Goal: Task Accomplishment & Management: Complete application form

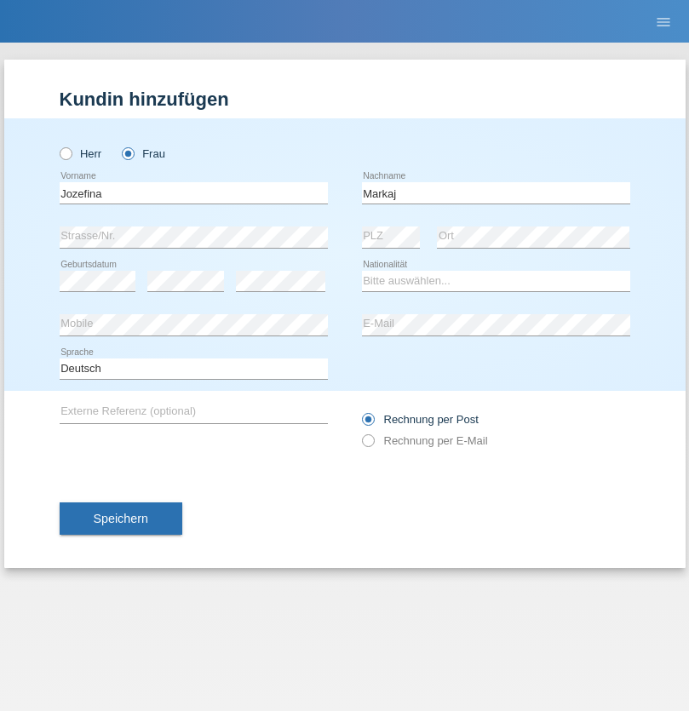
type input "Markaj"
select select "XK"
select select "C"
select select "05"
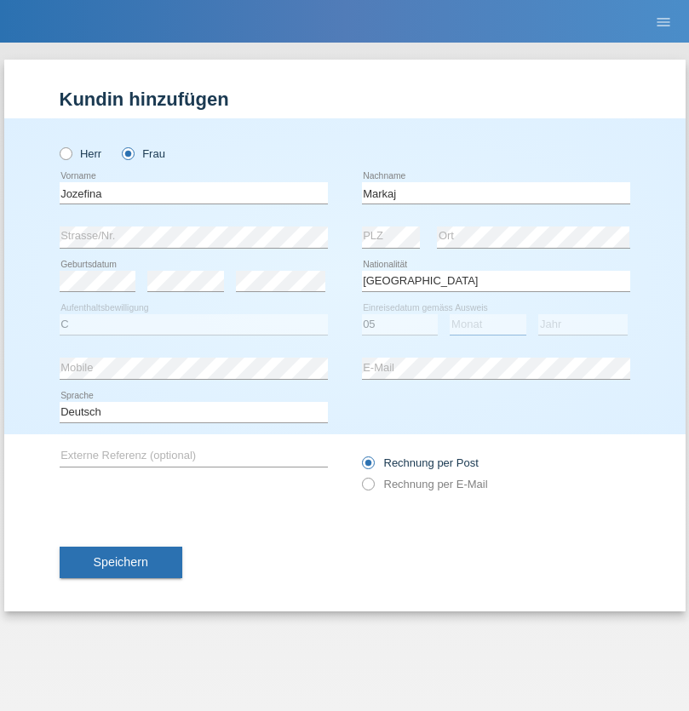
select select "07"
select select "2000"
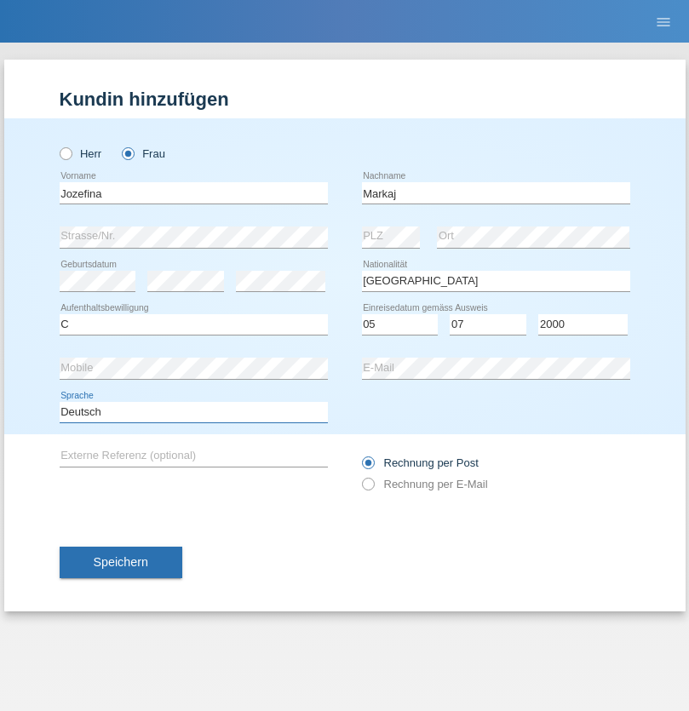
select select "en"
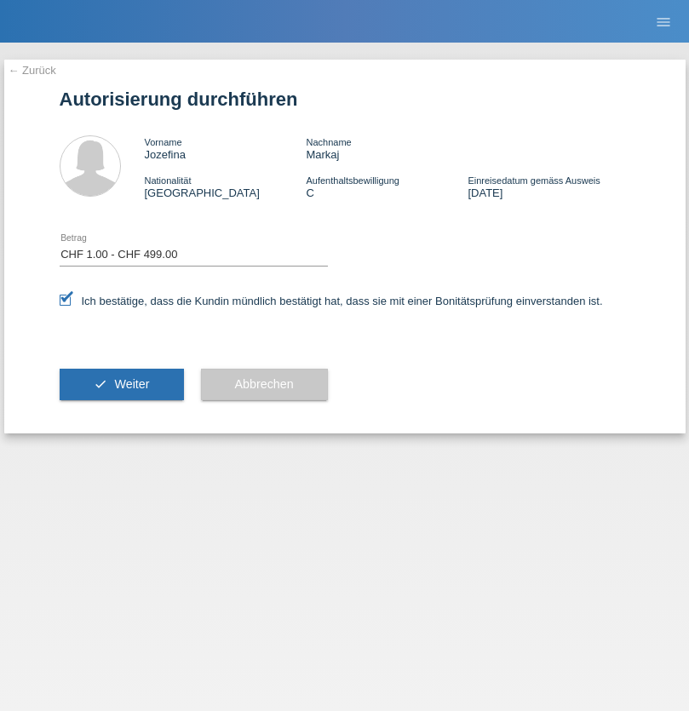
select select "1"
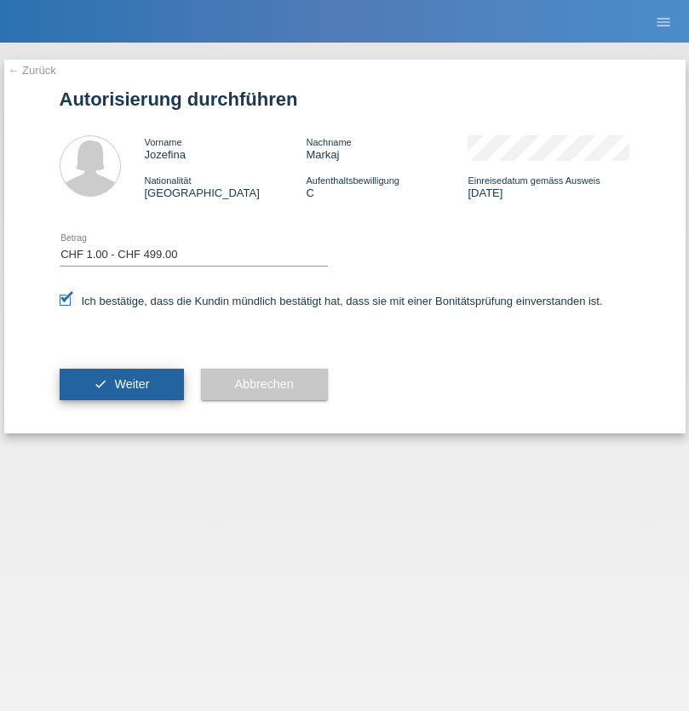
click at [121, 384] on span "Weiter" at bounding box center [131, 384] width 35 height 14
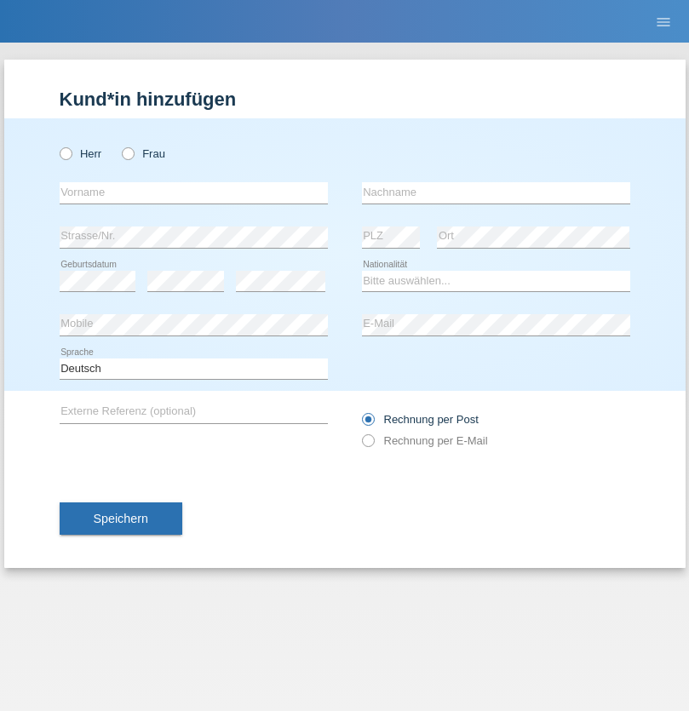
radio input "true"
click at [193, 192] on input "text" at bounding box center [194, 192] width 268 height 21
type input "Varga"
click at [495, 192] on input "text" at bounding box center [496, 192] width 268 height 21
type input "Florin"
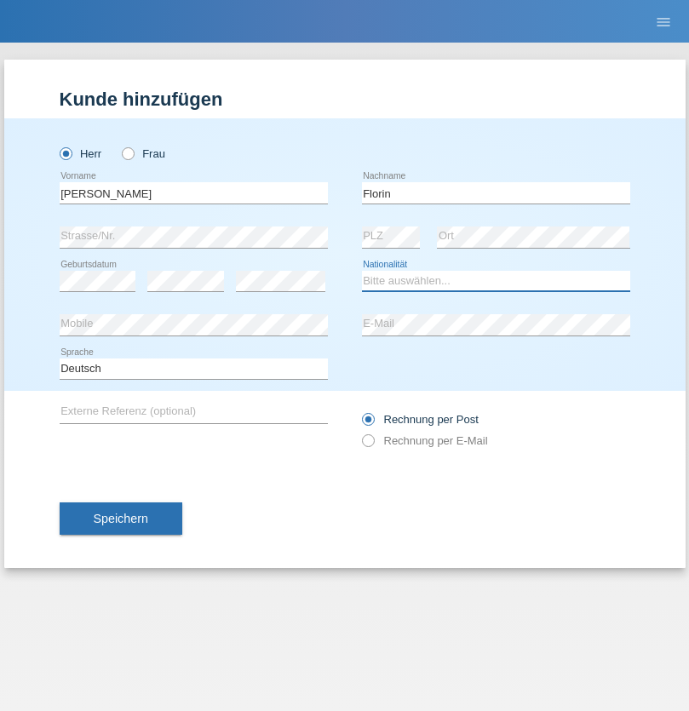
select select "RO"
select select "C"
select select "29"
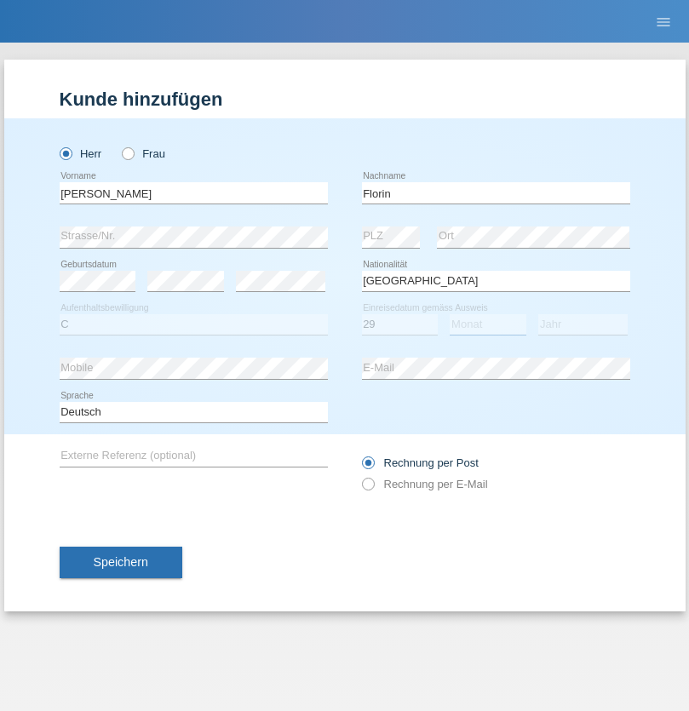
select select "02"
select select "2021"
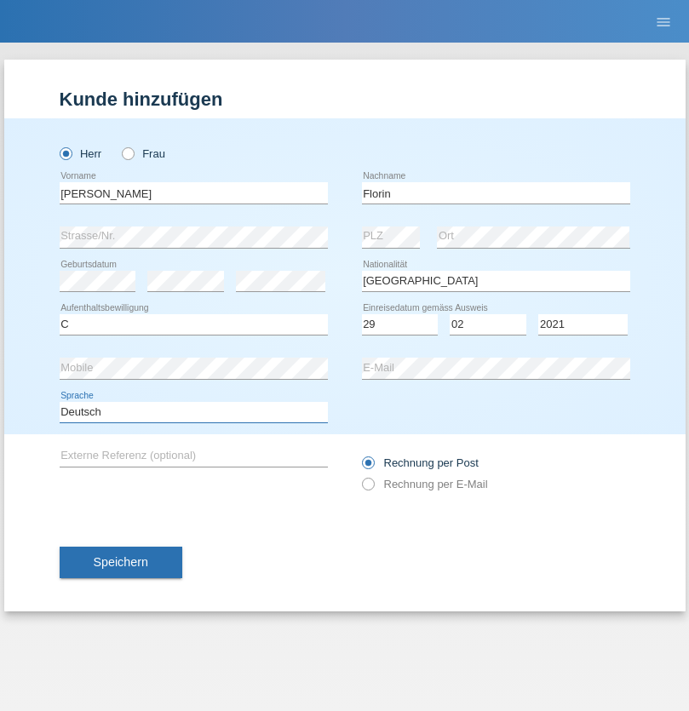
select select "en"
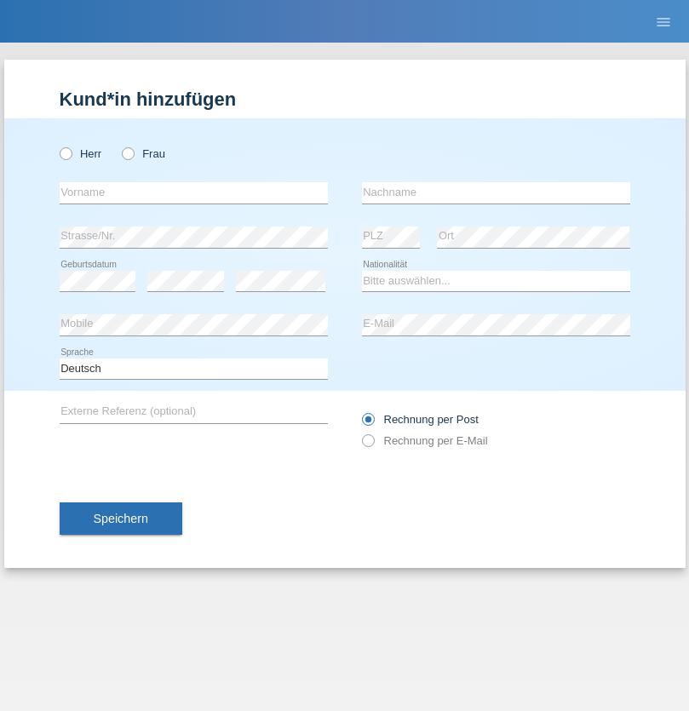
radio input "true"
click at [193, 192] on input "text" at bounding box center [194, 192] width 268 height 21
type input "[PERSON_NAME]"
click at [495, 192] on input "text" at bounding box center [496, 192] width 268 height 21
type input "Krebs"
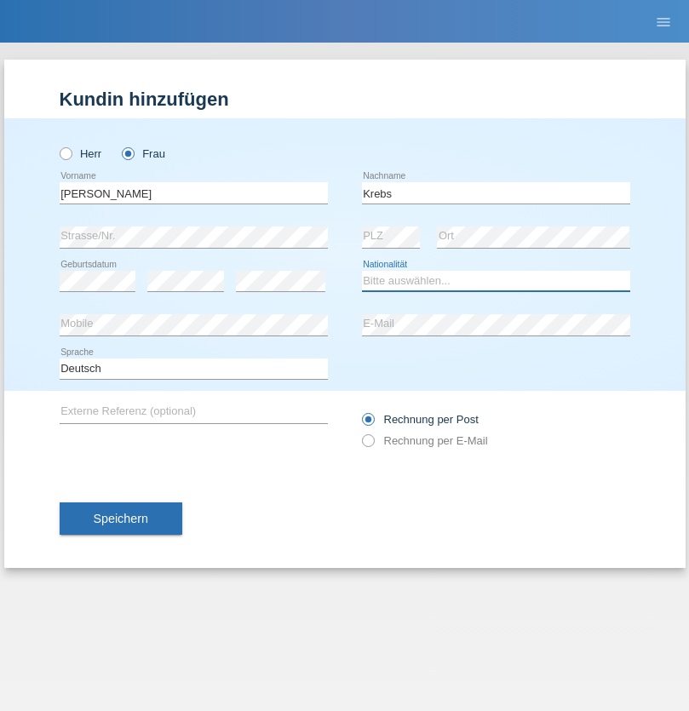
select select "CH"
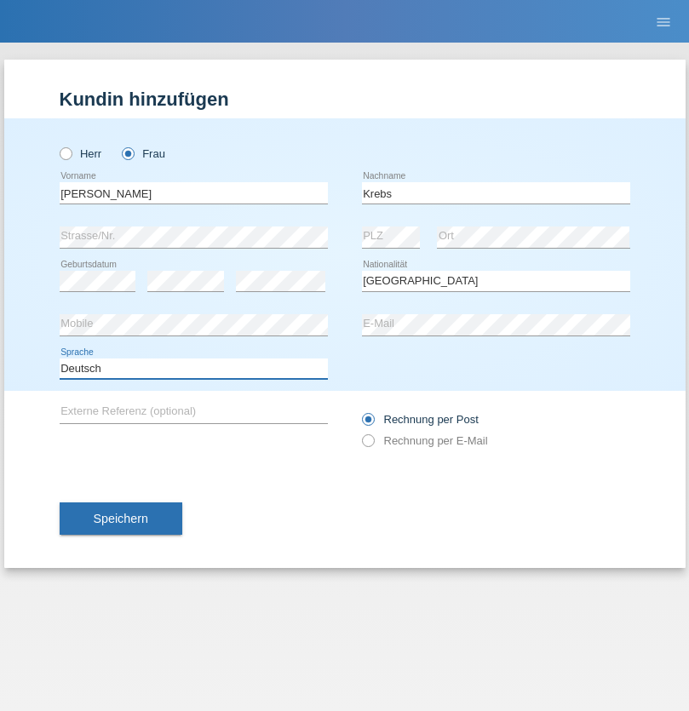
select select "en"
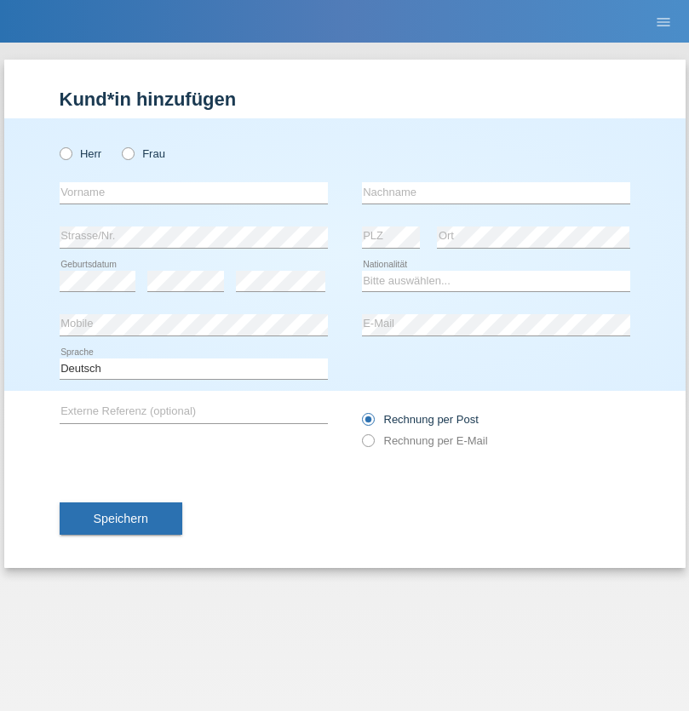
radio input "true"
click at [193, 192] on input "text" at bounding box center [194, 192] width 268 height 21
type input "Qovanaj"
click at [495, 192] on input "text" at bounding box center [496, 192] width 268 height 21
type input "Shaban"
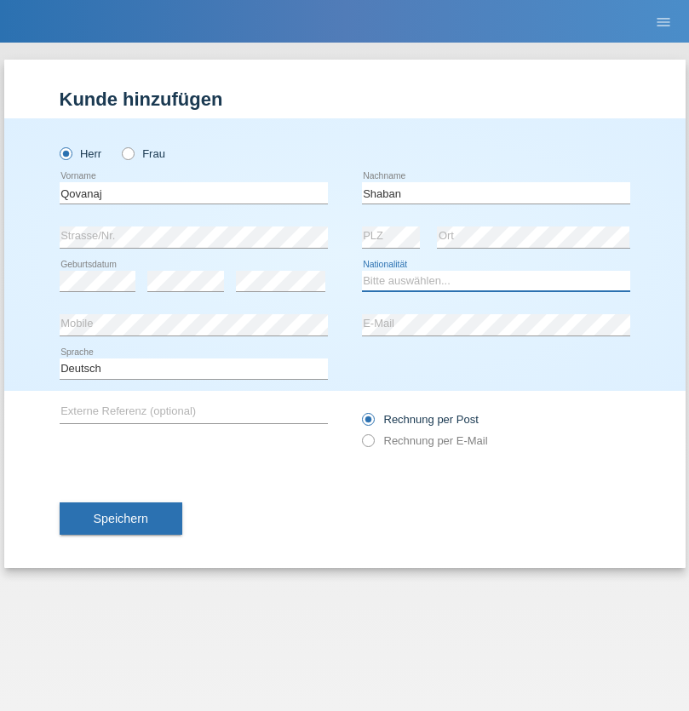
select select "CH"
radio input "true"
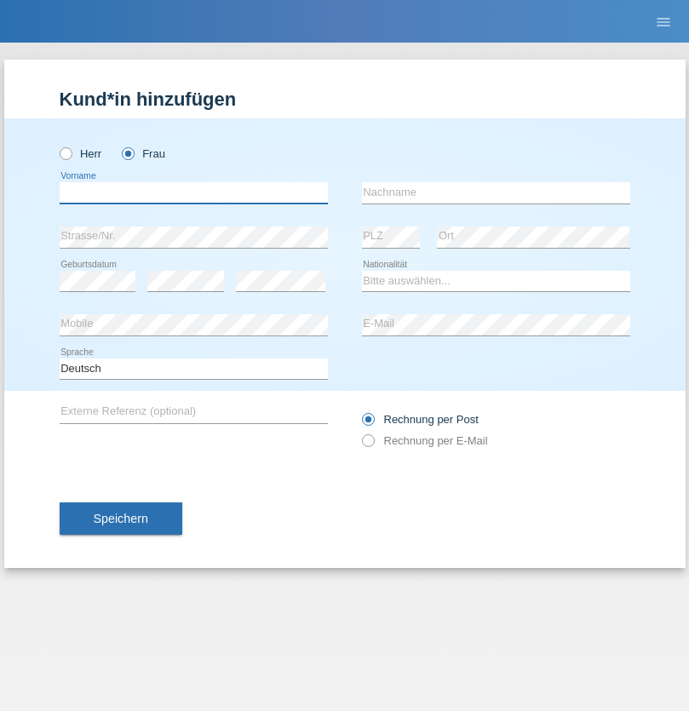
click at [193, 192] on input "text" at bounding box center [194, 192] width 268 height 21
type input "Ndalora"
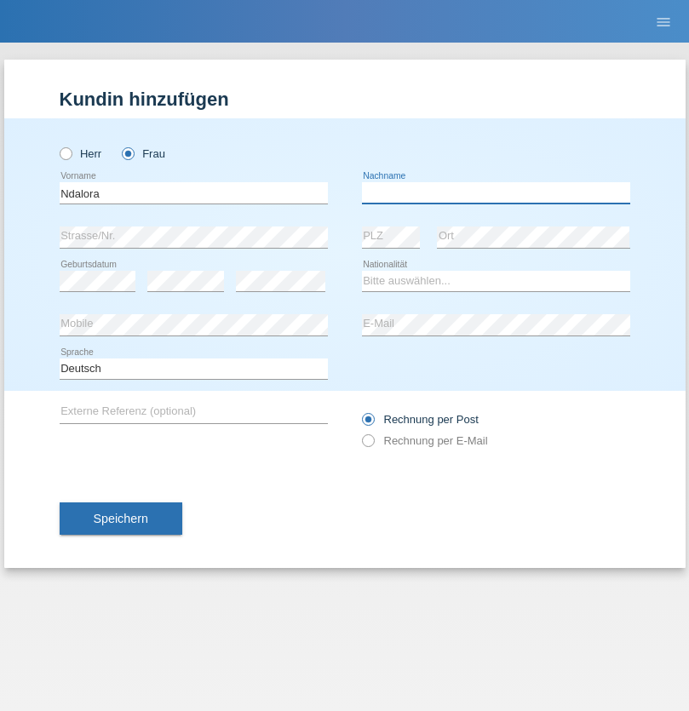
click at [495, 192] on input "text" at bounding box center [496, 192] width 268 height 21
type input "Serifi"
select select "XK"
select select "C"
select select "14"
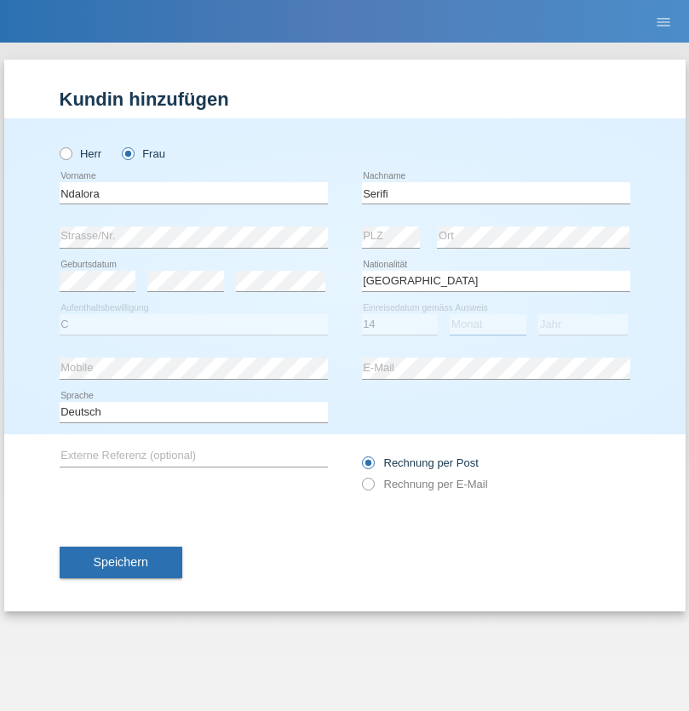
select select "08"
select select "2019"
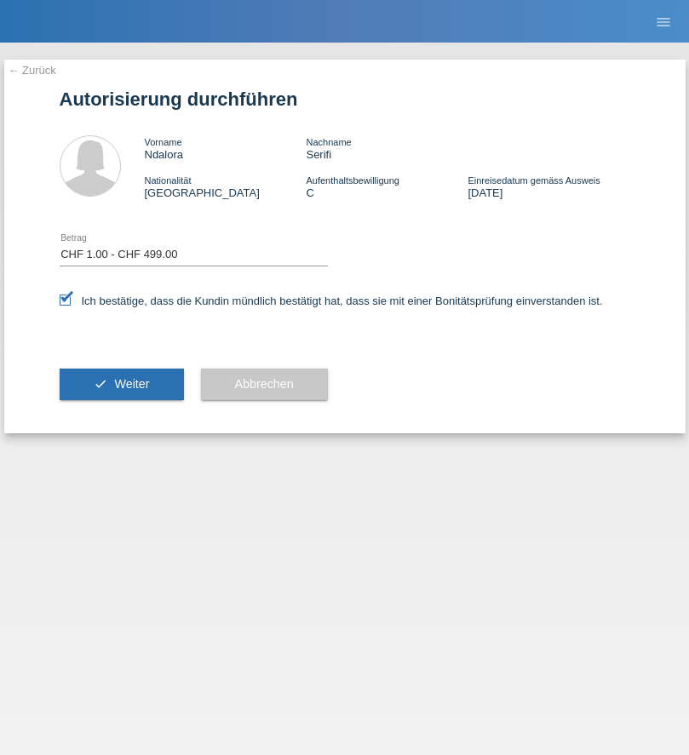
select select "1"
click at [121, 384] on span "Weiter" at bounding box center [131, 384] width 35 height 14
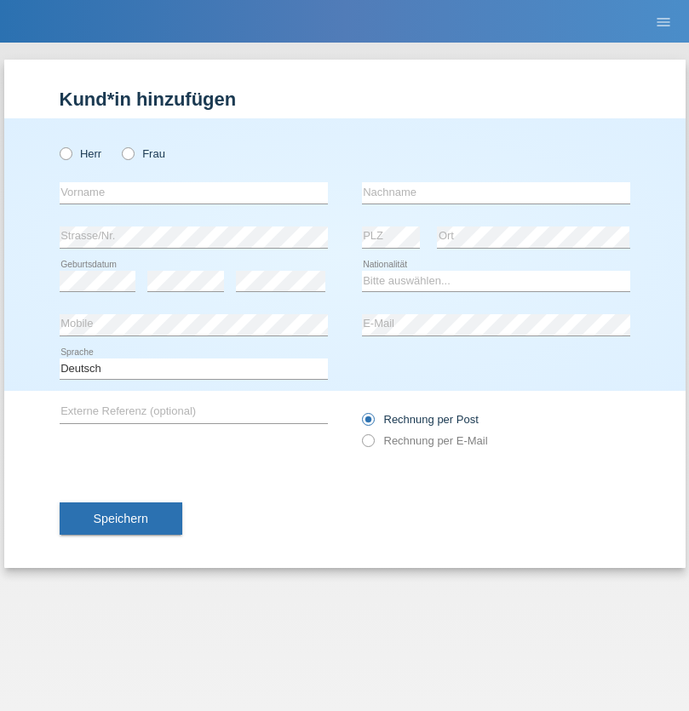
radio input "true"
click at [193, 192] on input "text" at bounding box center [194, 192] width 268 height 21
type input "[PERSON_NAME]"
click at [495, 192] on input "text" at bounding box center [496, 192] width 268 height 21
type input "Radic"
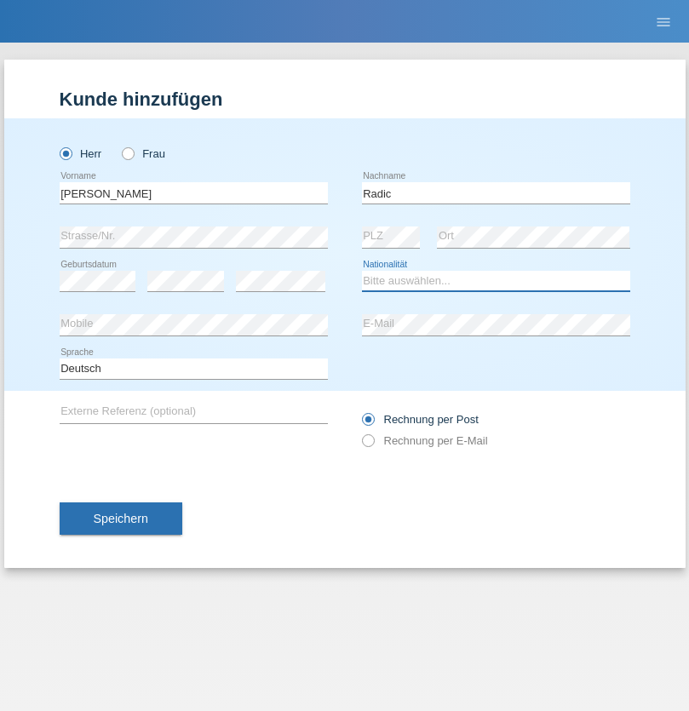
select select "CH"
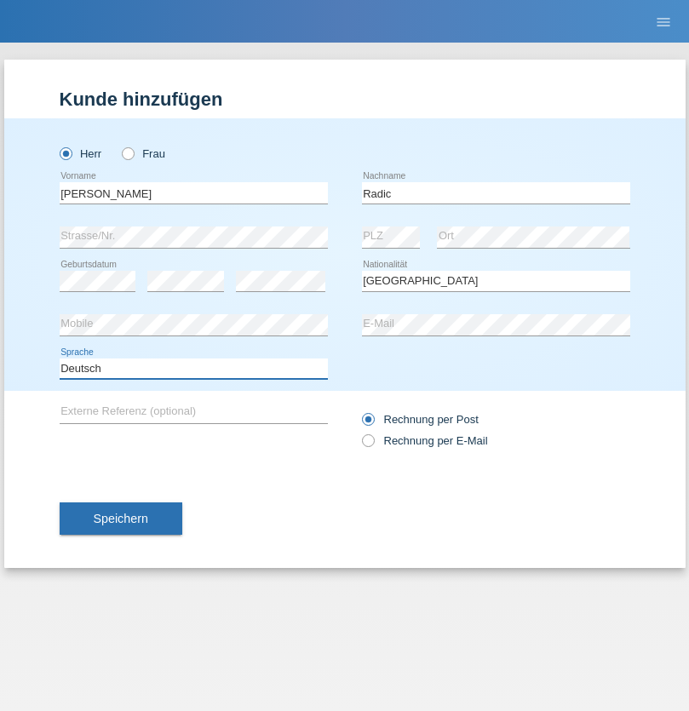
select select "en"
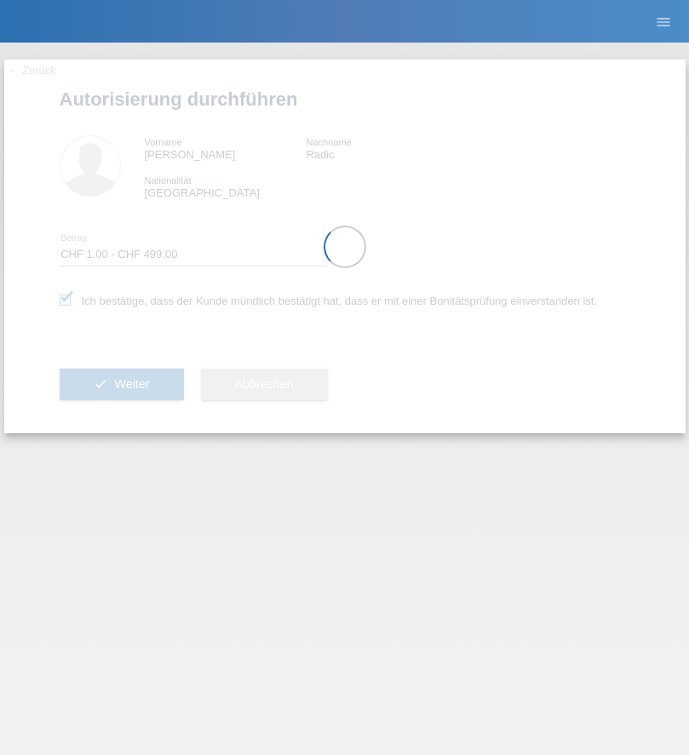
select select "1"
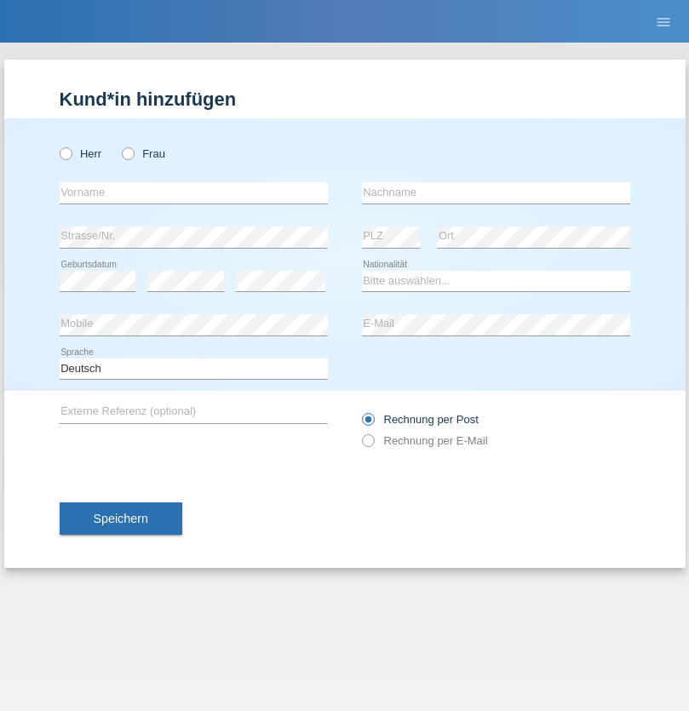
radio input "true"
click at [193, 192] on input "text" at bounding box center [194, 192] width 268 height 21
type input "Samira"
click at [495, 192] on input "text" at bounding box center [496, 192] width 268 height 21
type input "Bachofen"
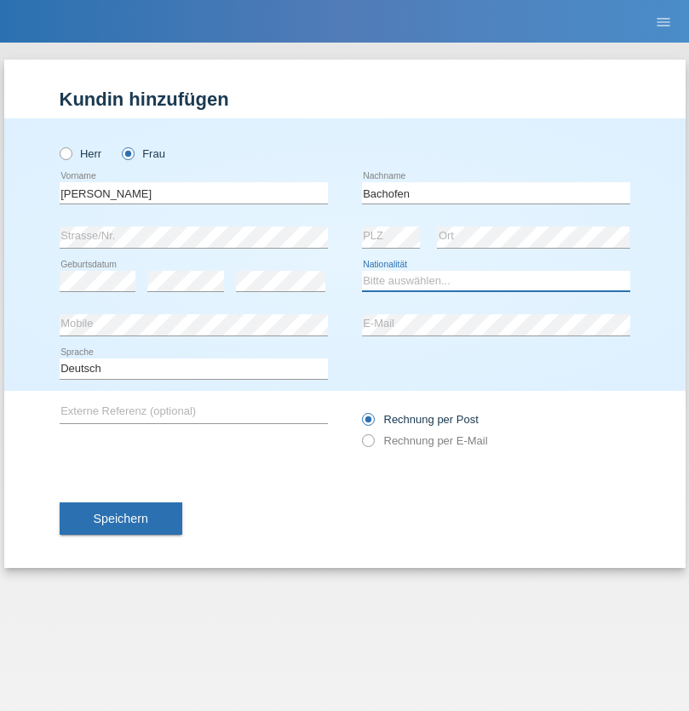
select select "CH"
radio input "true"
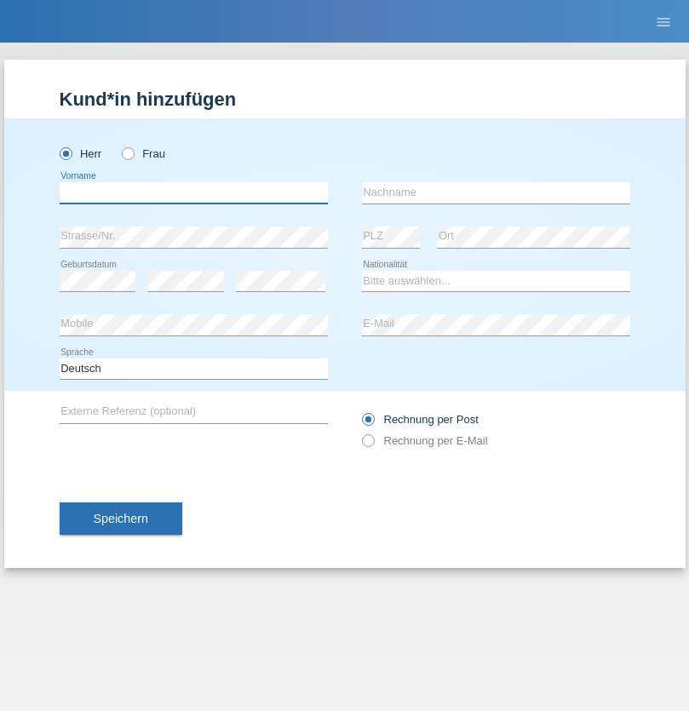
click at [193, 192] on input "text" at bounding box center [194, 192] width 268 height 21
type input "Volkan"
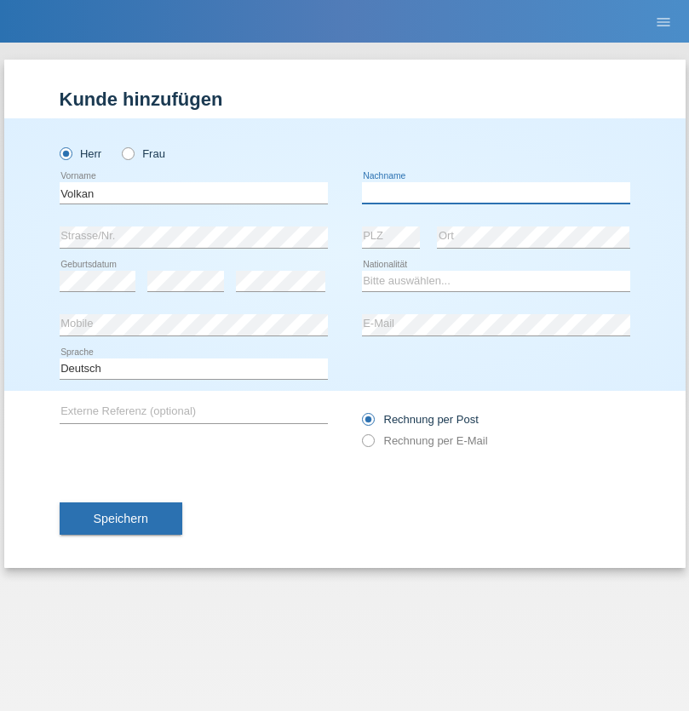
click at [495, 192] on input "text" at bounding box center [496, 192] width 268 height 21
type input "Laçın"
select select "TR"
select select "C"
select select "06"
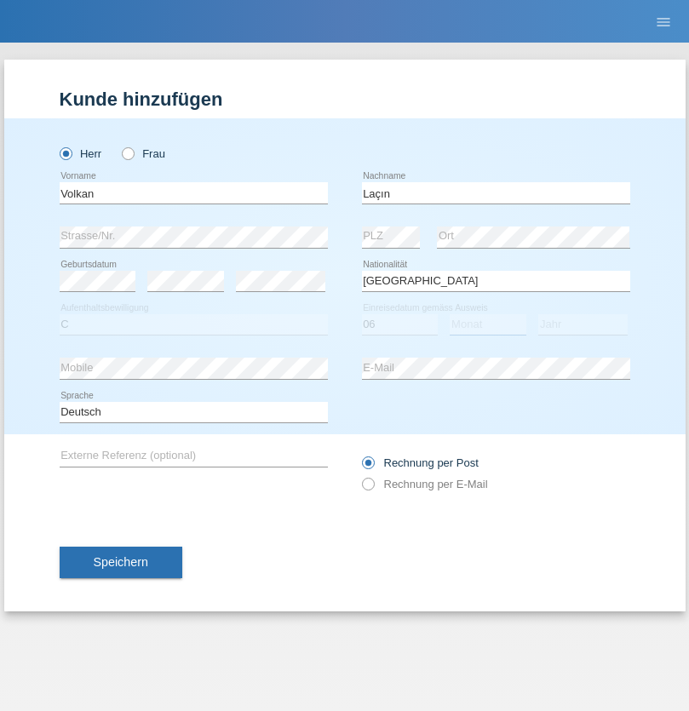
select select "04"
select select "2021"
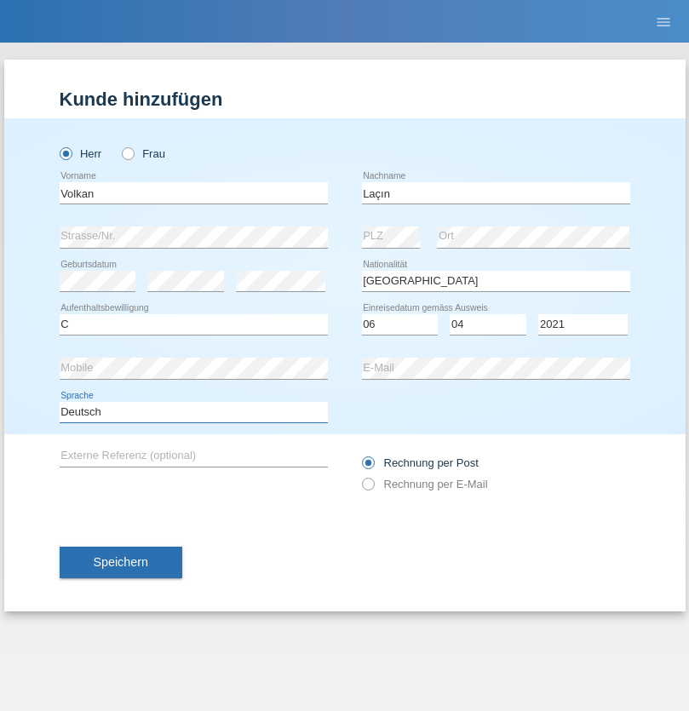
select select "en"
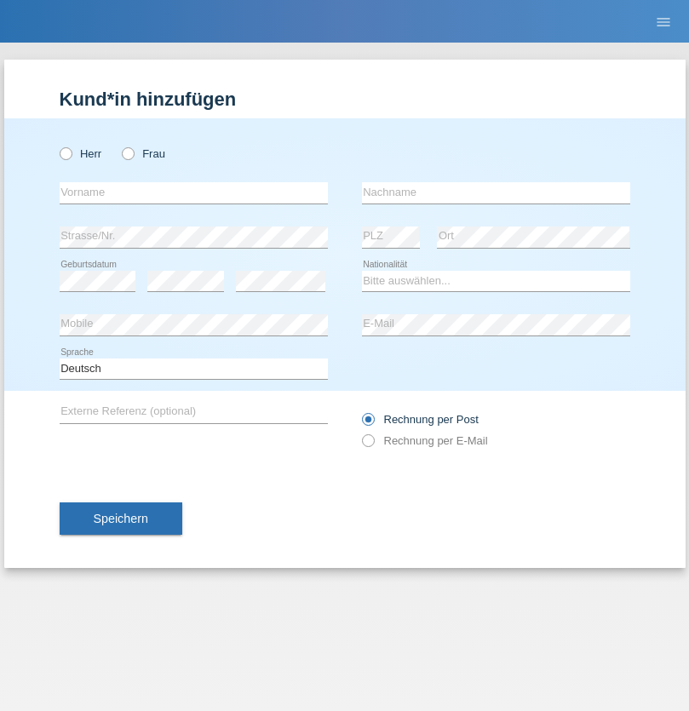
radio input "true"
click at [193, 192] on input "text" at bounding box center [194, 192] width 268 height 21
type input "Volkan"
click at [495, 192] on input "text" at bounding box center [496, 192] width 268 height 21
type input "Laçın"
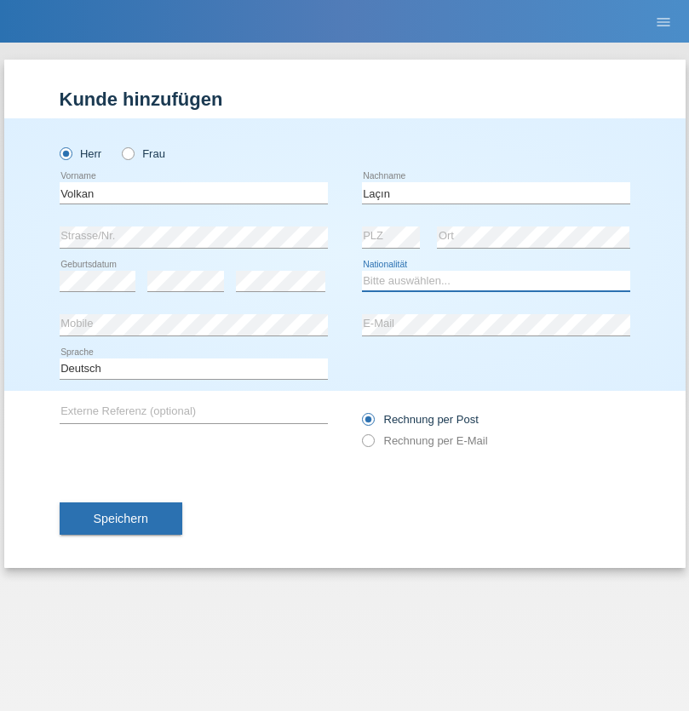
select select "TR"
select select "C"
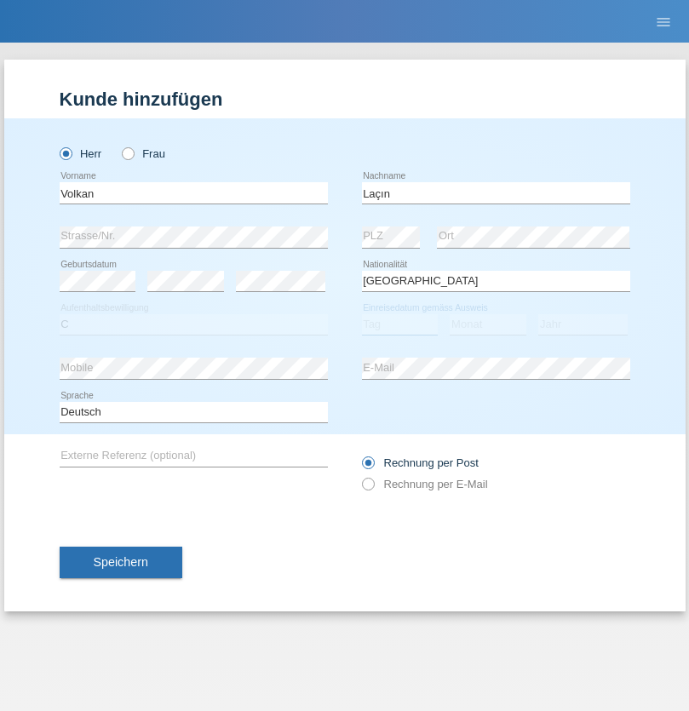
select select "06"
select select "04"
select select "2021"
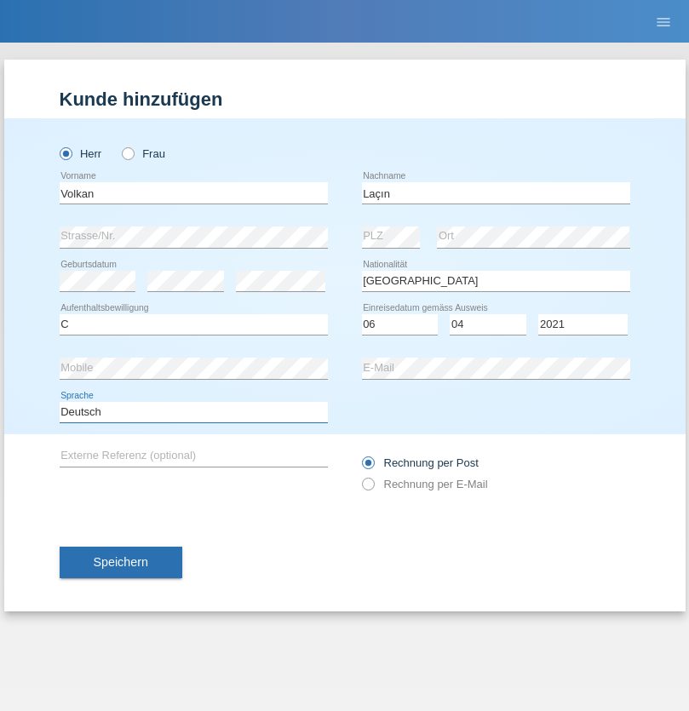
select select "en"
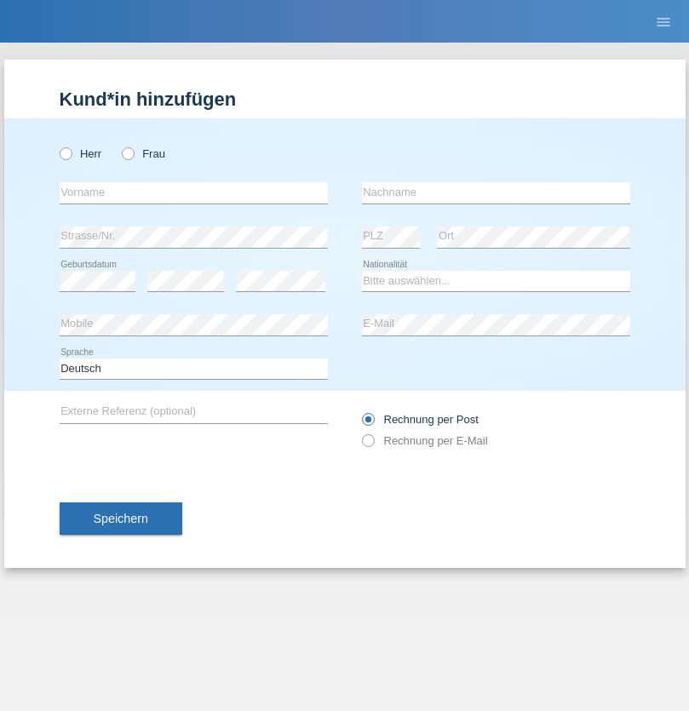
radio input "true"
click at [193, 192] on input "text" at bounding box center [194, 192] width 268 height 21
type input "[PERSON_NAME]"
click at [495, 192] on input "text" at bounding box center [496, 192] width 268 height 21
type input "löffel"
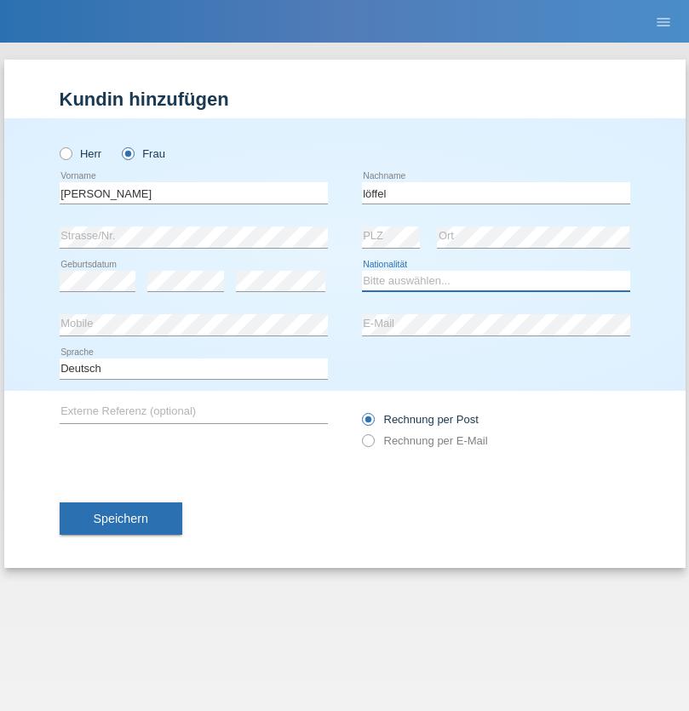
select select "CH"
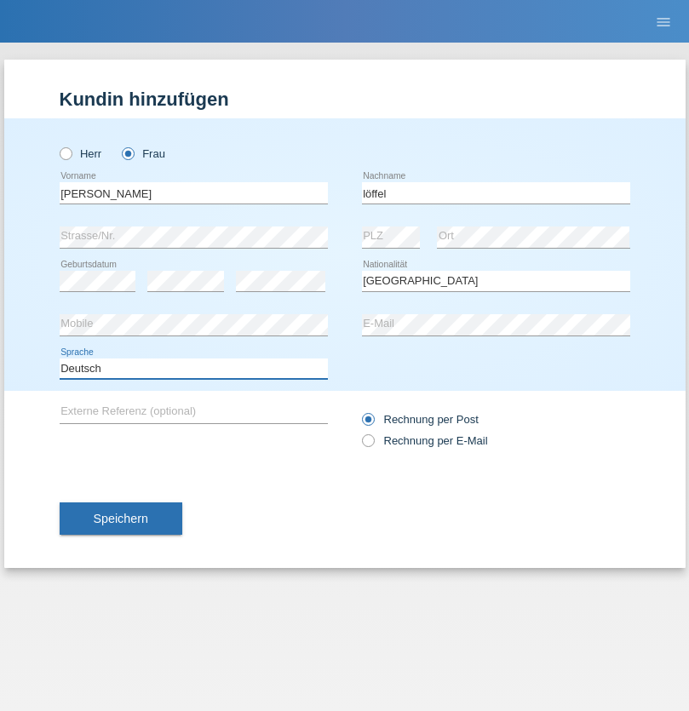
select select "en"
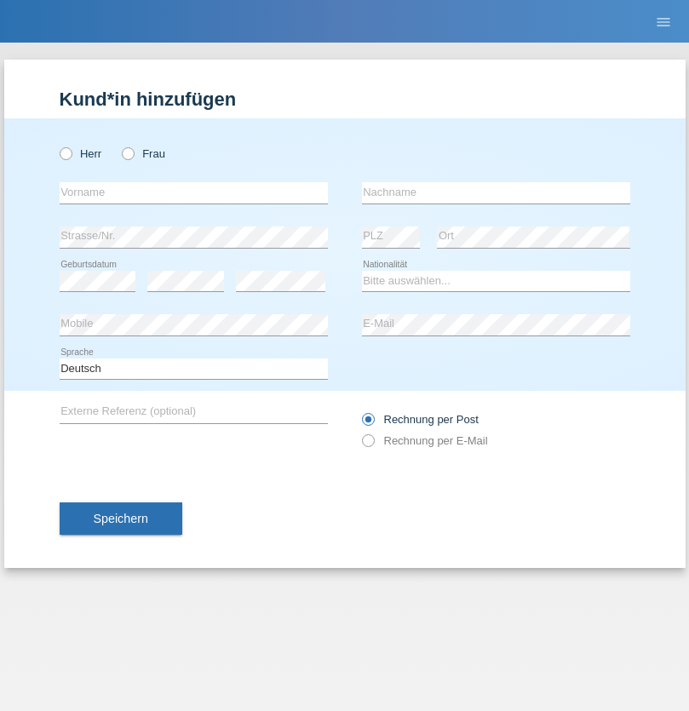
radio input "true"
click at [193, 192] on input "text" at bounding box center [194, 192] width 268 height 21
type input "Matusa"
click at [495, 192] on input "text" at bounding box center [496, 192] width 268 height 21
type input "Marian valentin"
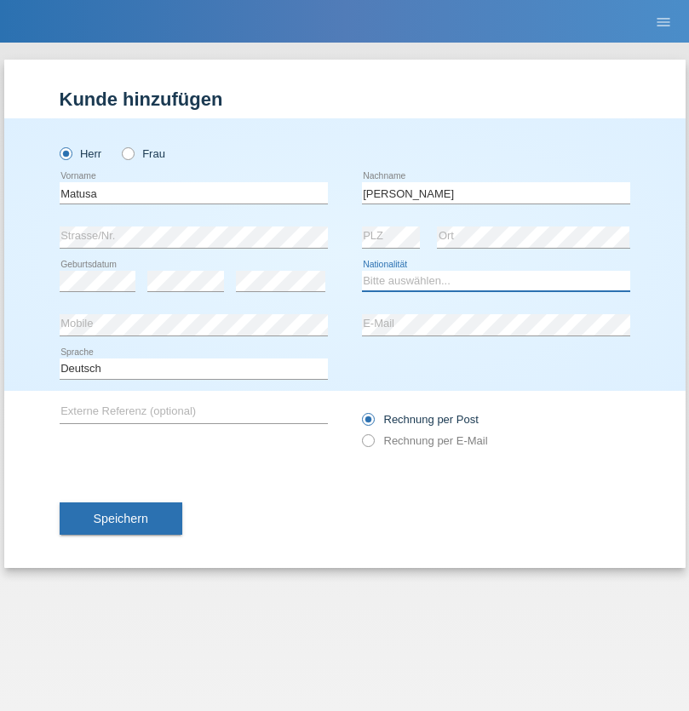
select select "RO"
select select "C"
select select "01"
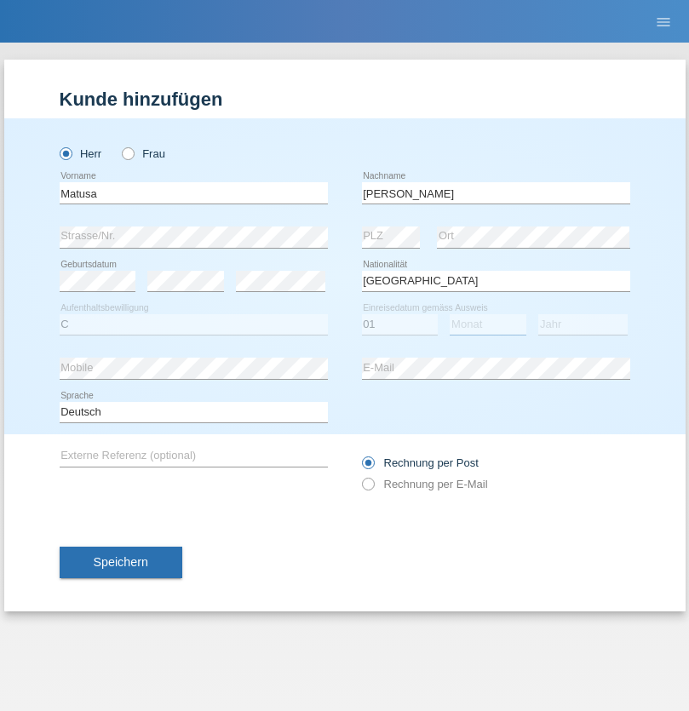
select select "06"
select select "2016"
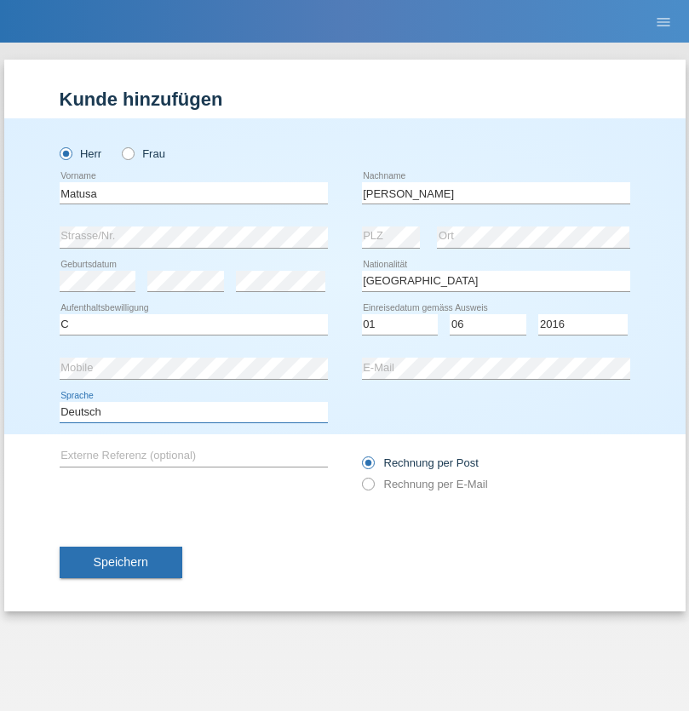
select select "en"
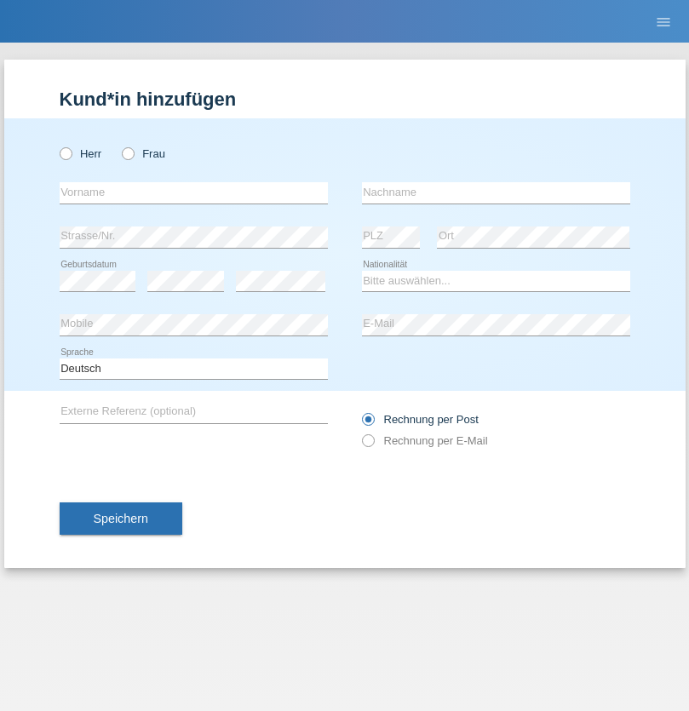
radio input "true"
click at [193, 192] on input "text" at bounding box center [194, 192] width 268 height 21
type input "[PERSON_NAME]"
click at [495, 192] on input "text" at bounding box center [496, 192] width 268 height 21
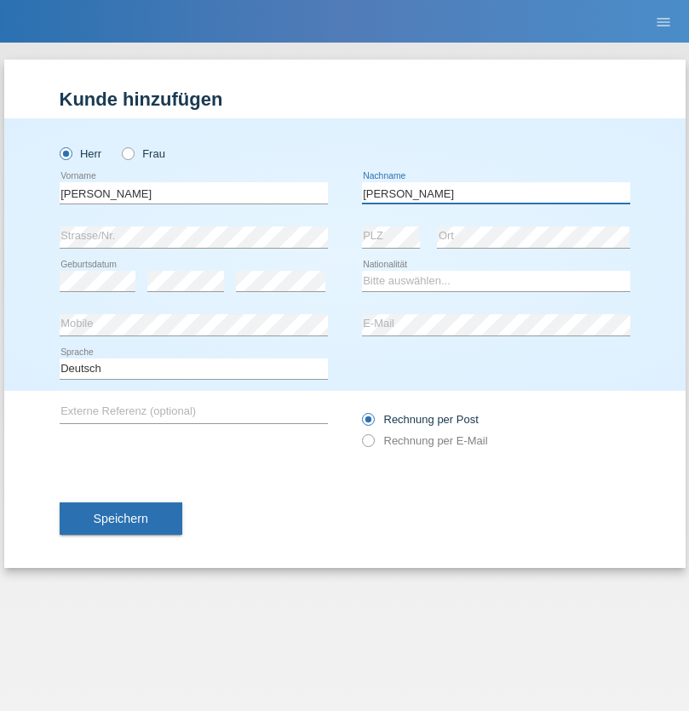
type input "[PERSON_NAME]"
select select "CH"
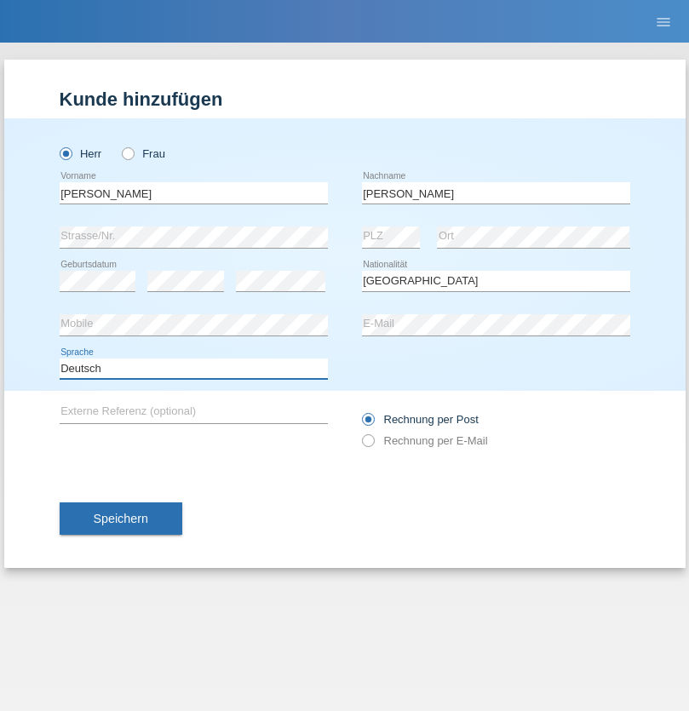
select select "en"
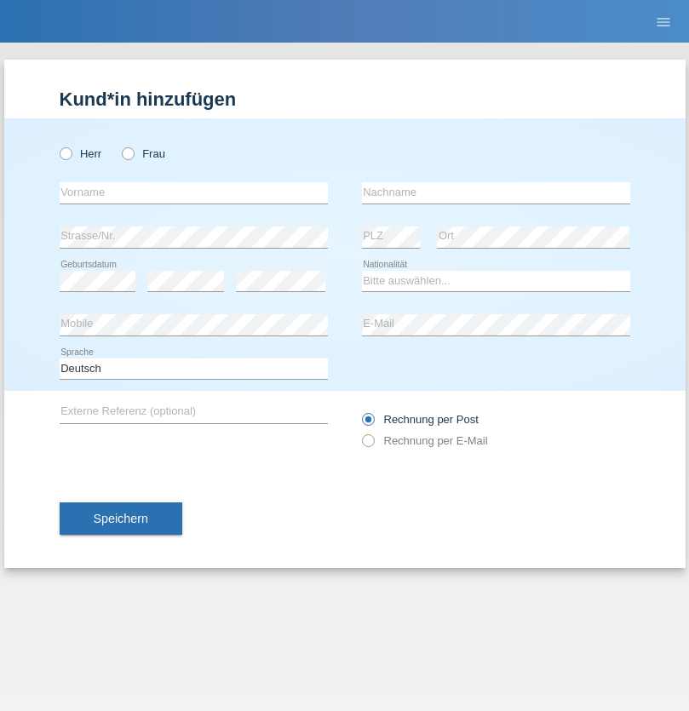
radio input "true"
click at [193, 192] on input "text" at bounding box center [194, 192] width 268 height 21
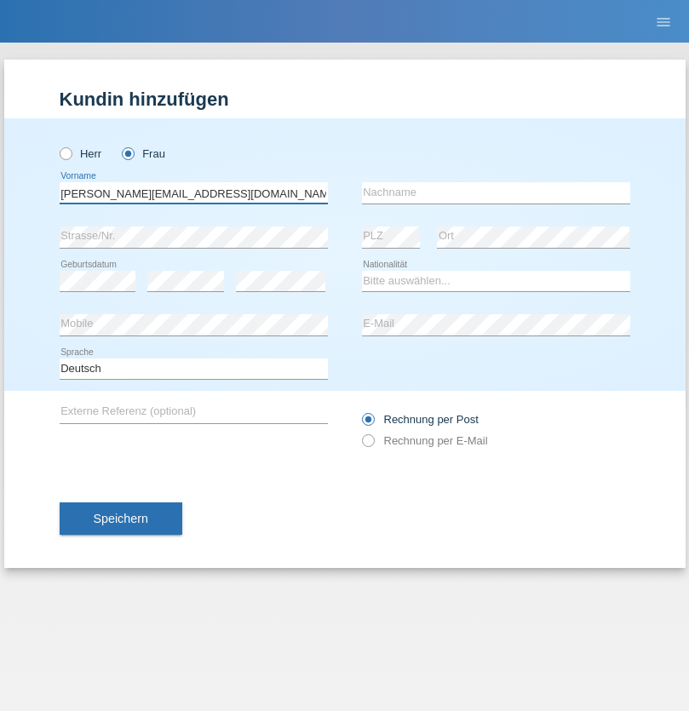
type input "Jasmine.hylaj@gmail.com"
click at [495, 192] on input "text" at bounding box center [496, 192] width 268 height 21
type input "Hylaj"
select select "CH"
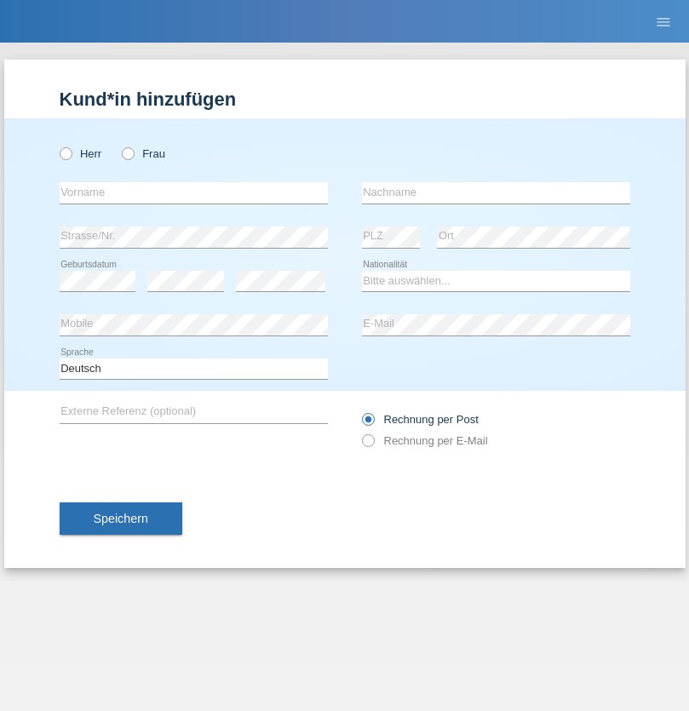
radio input "true"
click at [193, 192] on input "text" at bounding box center [194, 192] width 268 height 21
type input "luka"
click at [495, 192] on input "text" at bounding box center [496, 192] width 268 height 21
type input "kocic"
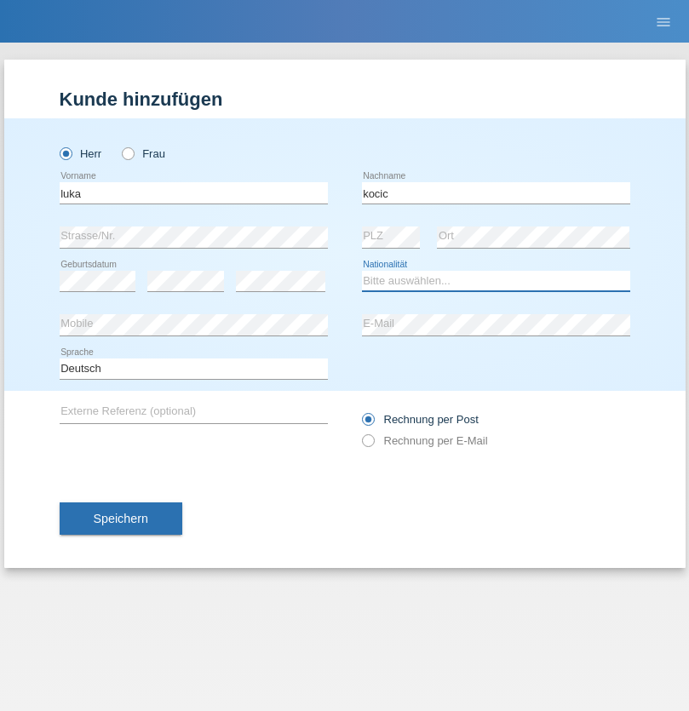
select select "RS"
select select "C"
select select "21"
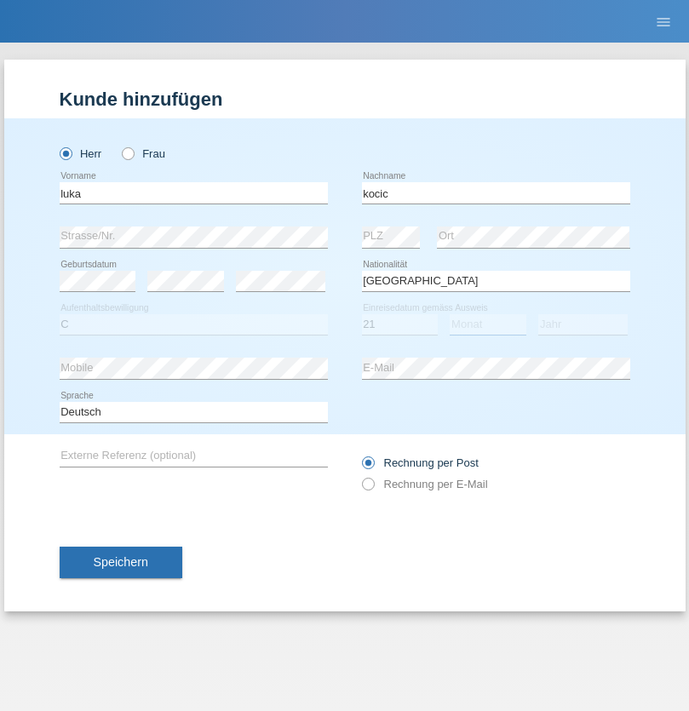
select select "04"
select select "1999"
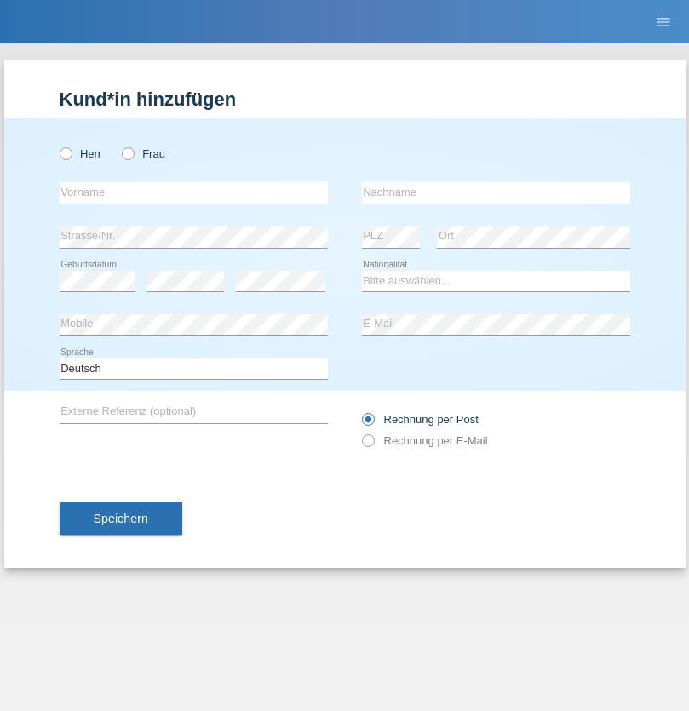
radio input "true"
click at [193, 192] on input "text" at bounding box center [194, 192] width 268 height 21
type input "Marian"
click at [495, 192] on input "text" at bounding box center [496, 192] width 268 height 21
type input "Matusa"
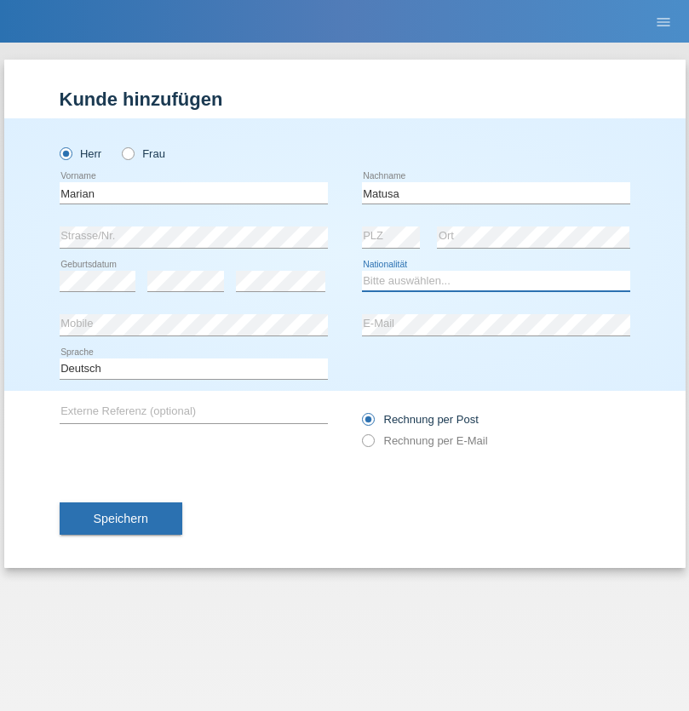
select select "RO"
select select "C"
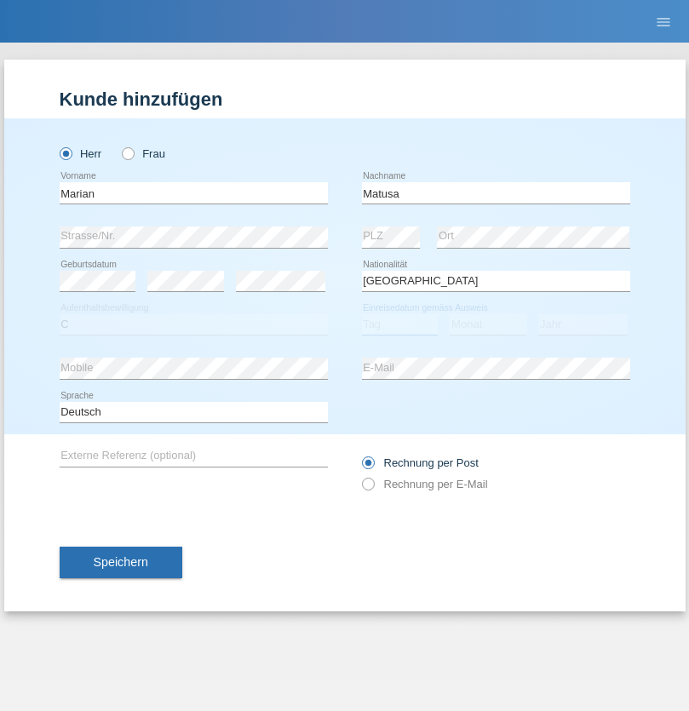
select select "01"
select select "06"
select select "2016"
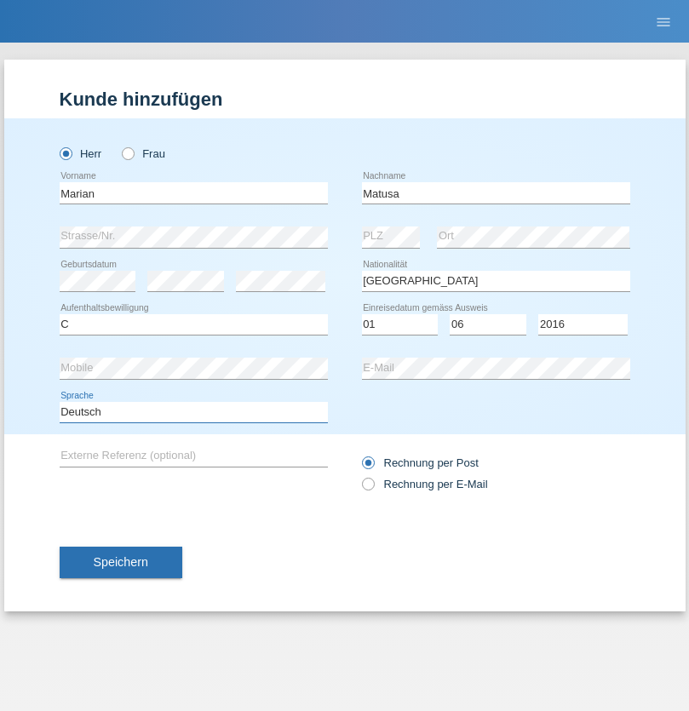
select select "en"
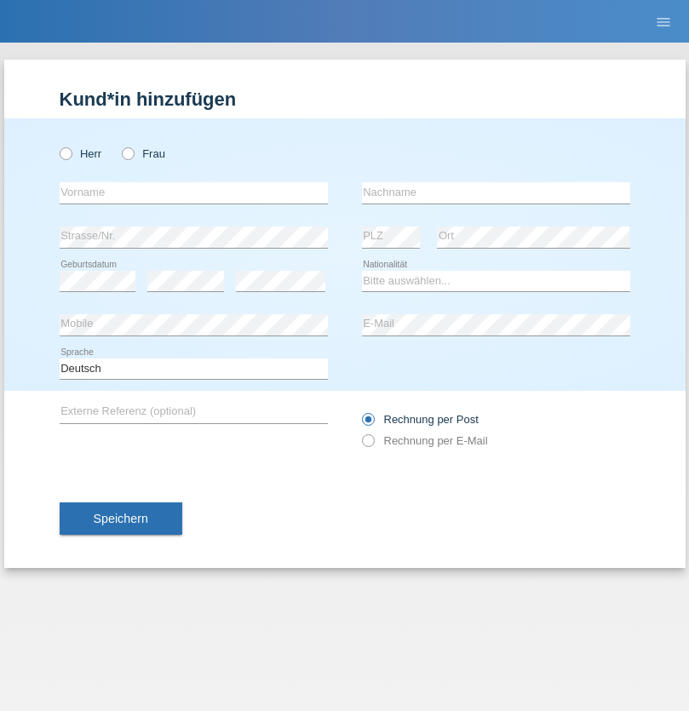
radio input "true"
click at [193, 192] on input "text" at bounding box center [194, 192] width 268 height 21
type input "[PERSON_NAME]"
click at [495, 192] on input "text" at bounding box center [496, 192] width 268 height 21
type input "Weinlein"
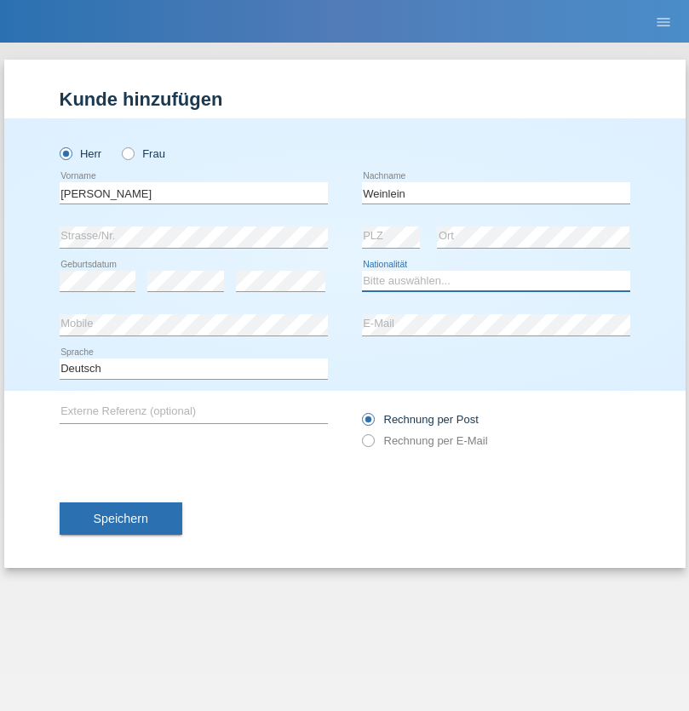
select select "CH"
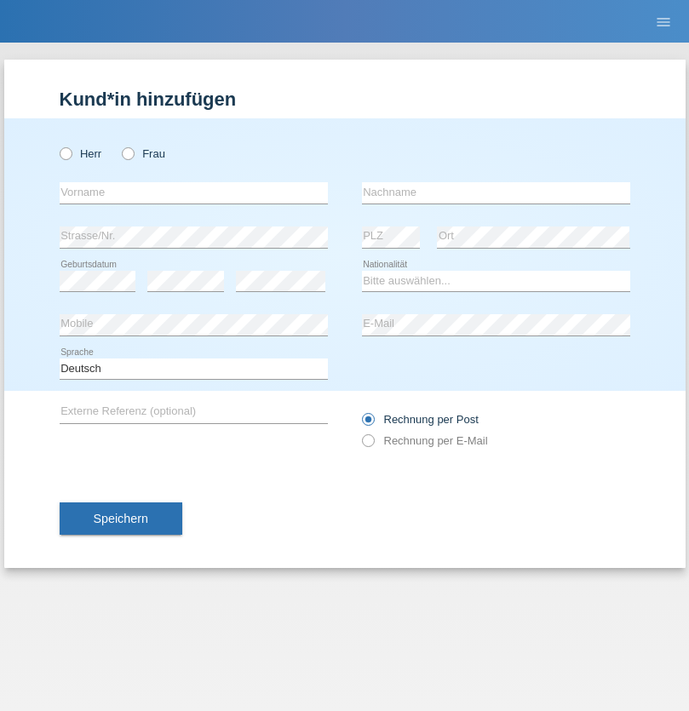
radio input "true"
click at [193, 192] on input "text" at bounding box center [194, 192] width 268 height 21
type input "Jashari lmeri"
click at [495, 192] on input "text" at bounding box center [496, 192] width 268 height 21
type input "Rabije"
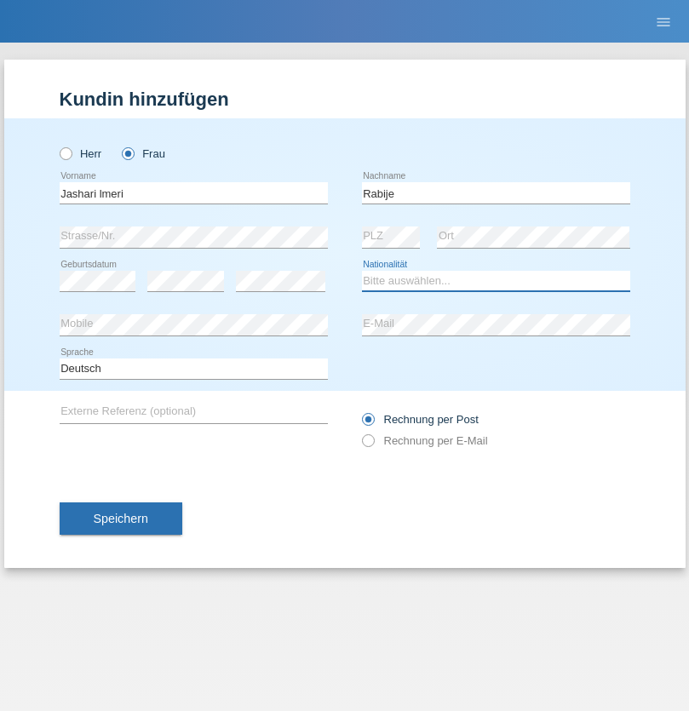
select select "CH"
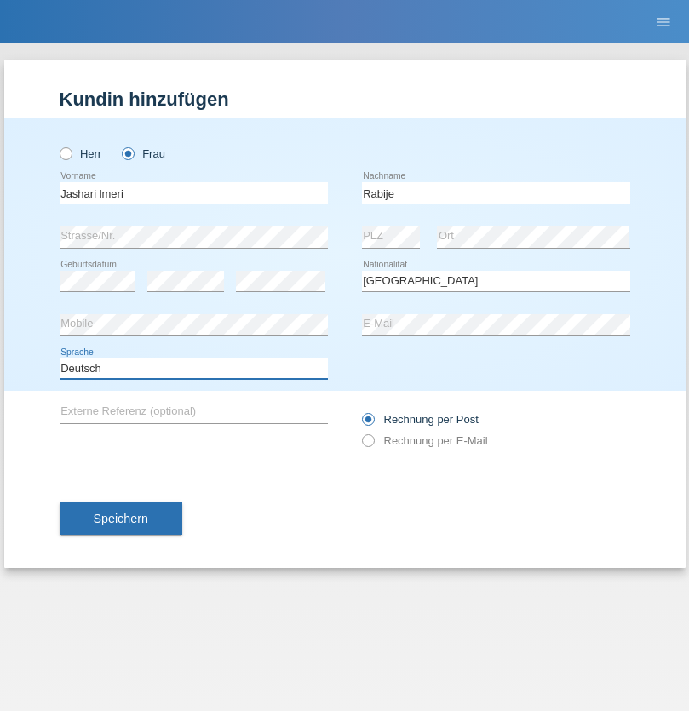
select select "en"
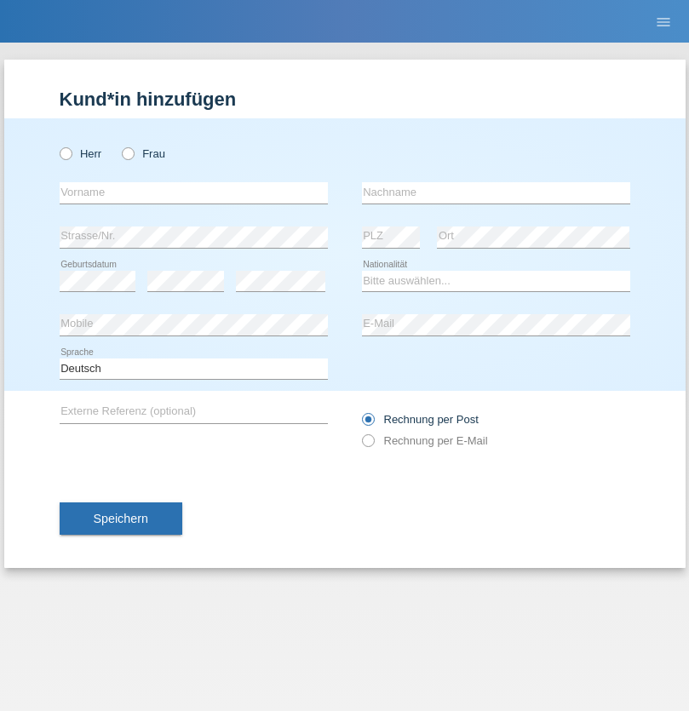
radio input "true"
click at [193, 192] on input "text" at bounding box center [194, 192] width 268 height 21
type input "firat"
click at [495, 192] on input "text" at bounding box center [496, 192] width 268 height 21
type input "kara"
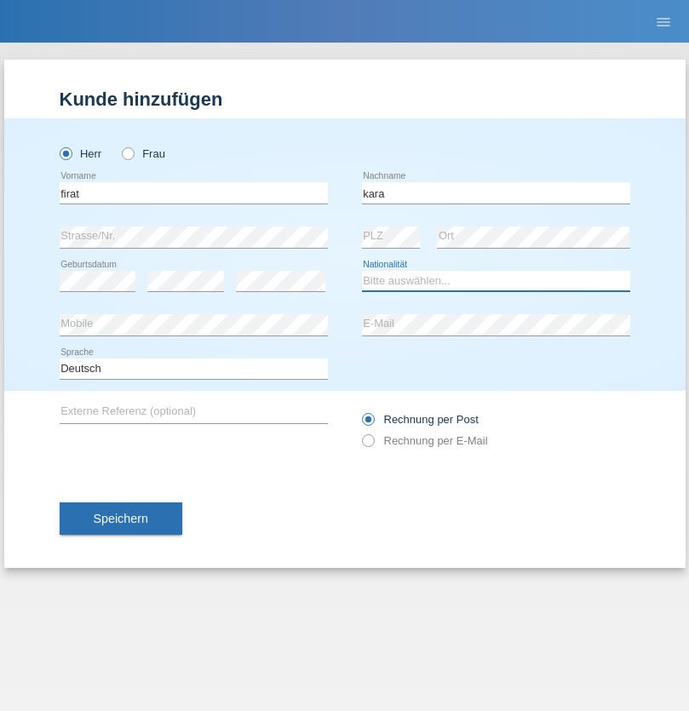
select select "CH"
radio input "true"
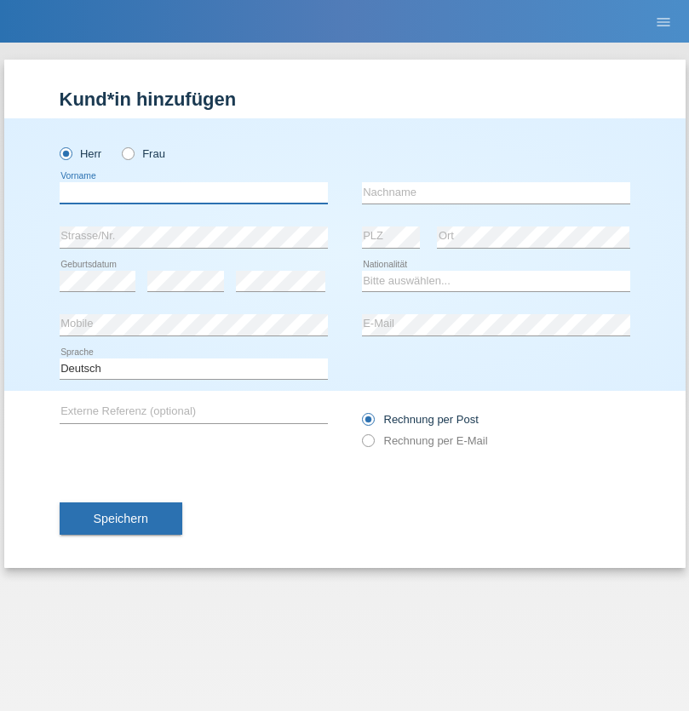
click at [193, 192] on input "text" at bounding box center [194, 192] width 268 height 21
type input "Gigov"
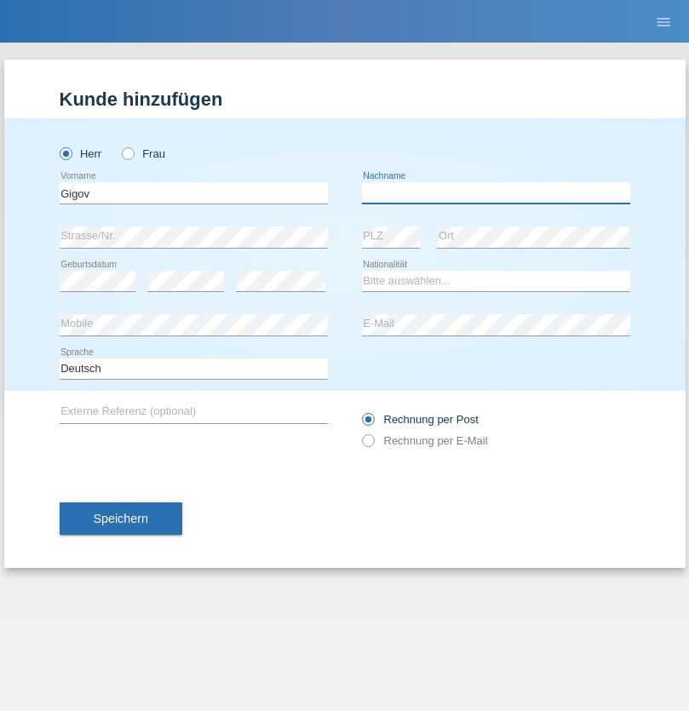
click at [495, 192] on input "text" at bounding box center [496, 192] width 268 height 21
type input "Zhan"
select select "BG"
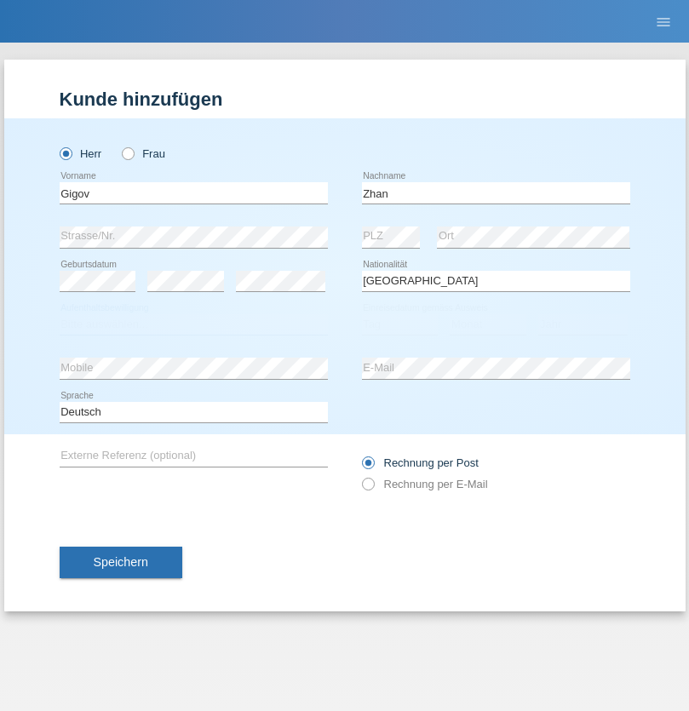
select select "C"
select select "23"
select select "10"
select select "2021"
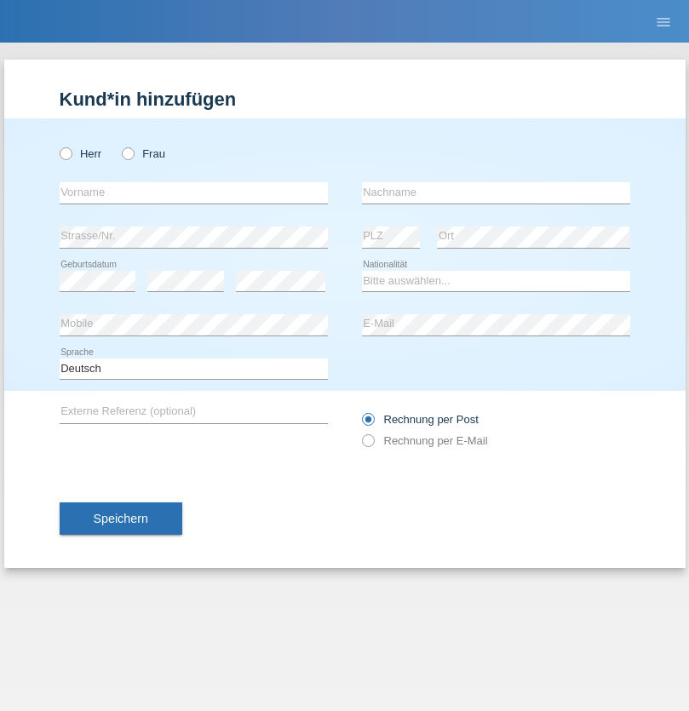
radio input "true"
click at [193, 192] on input "text" at bounding box center [194, 192] width 268 height 21
type input "Amand"
click at [495, 192] on input "text" at bounding box center [496, 192] width 268 height 21
type input "Pires"
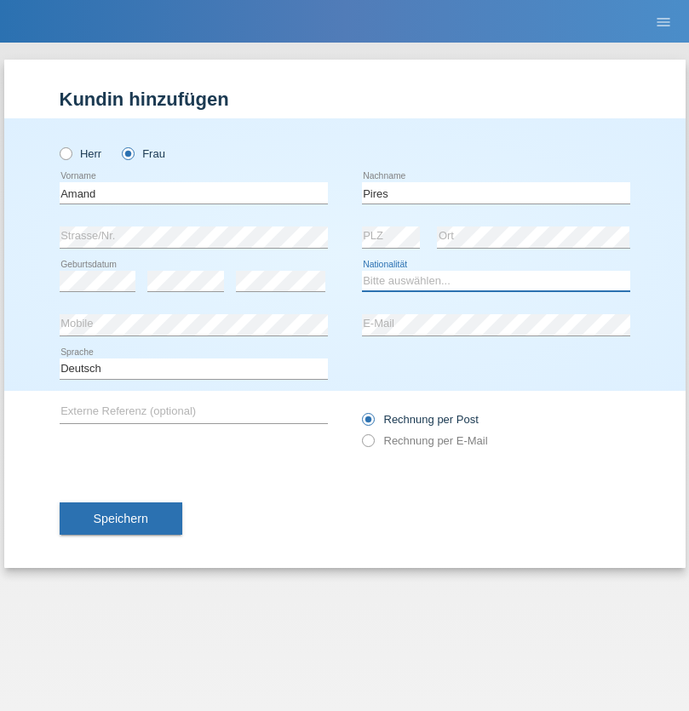
select select "CH"
radio input "true"
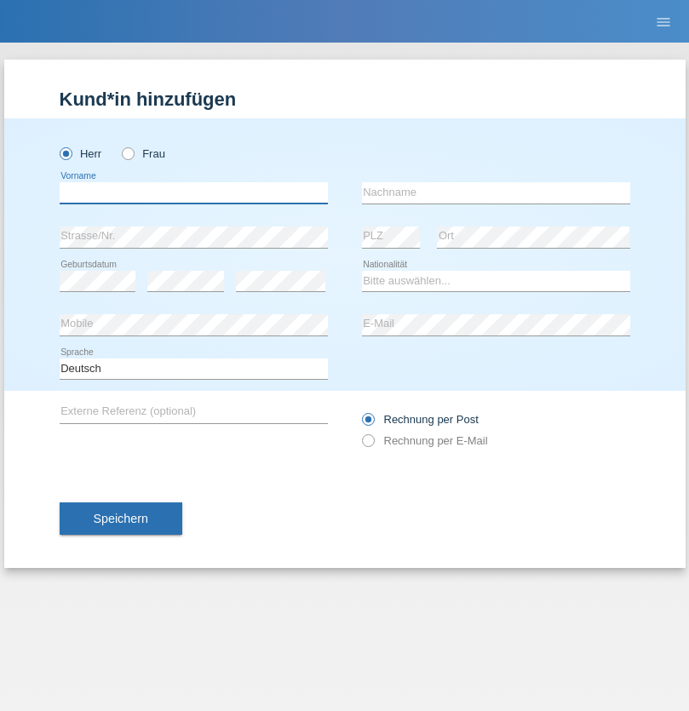
click at [193, 192] on input "text" at bounding box center [194, 192] width 268 height 21
type input "Anwar"
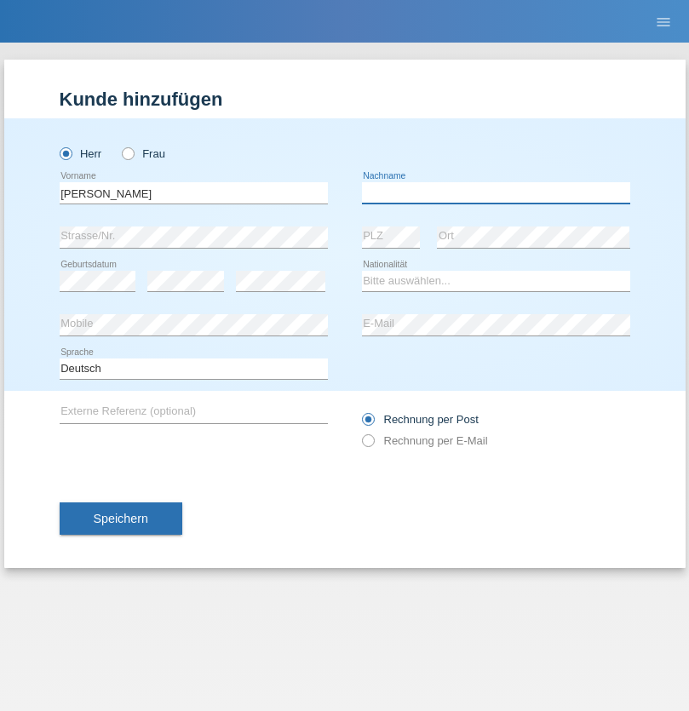
click at [495, 192] on input "text" at bounding box center [496, 192] width 268 height 21
type input "Saidi"
select select "CH"
radio input "true"
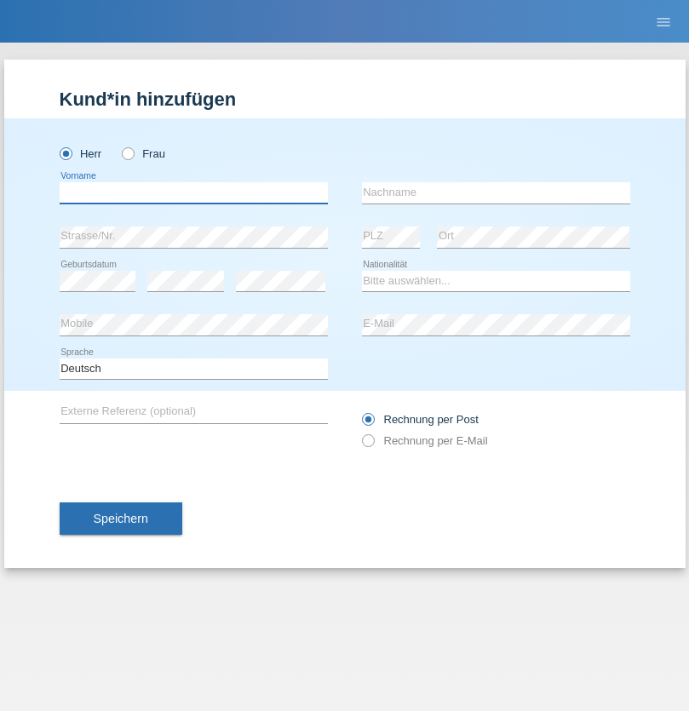
click at [193, 192] on input "text" at bounding box center [194, 192] width 268 height 21
type input "[PERSON_NAME]"
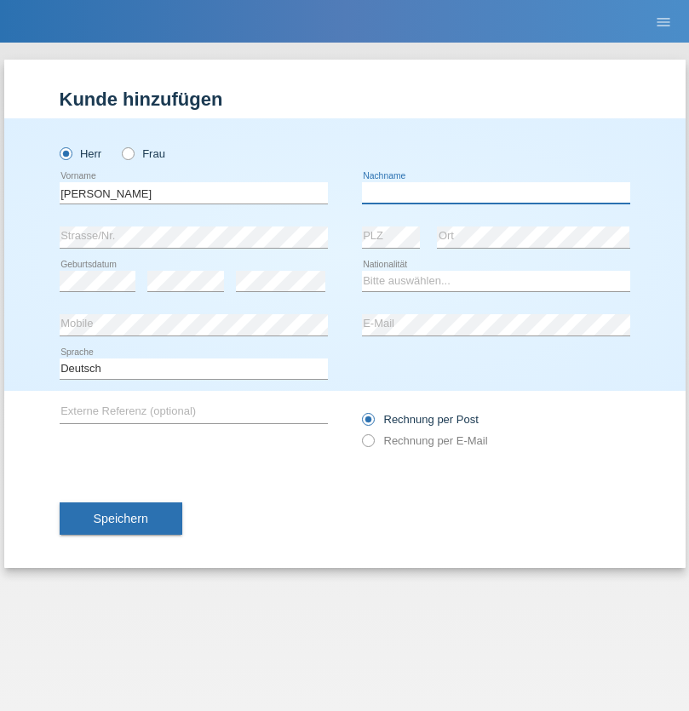
click at [495, 192] on input "text" at bounding box center [496, 192] width 268 height 21
type input "[PERSON_NAME]"
select select "PT"
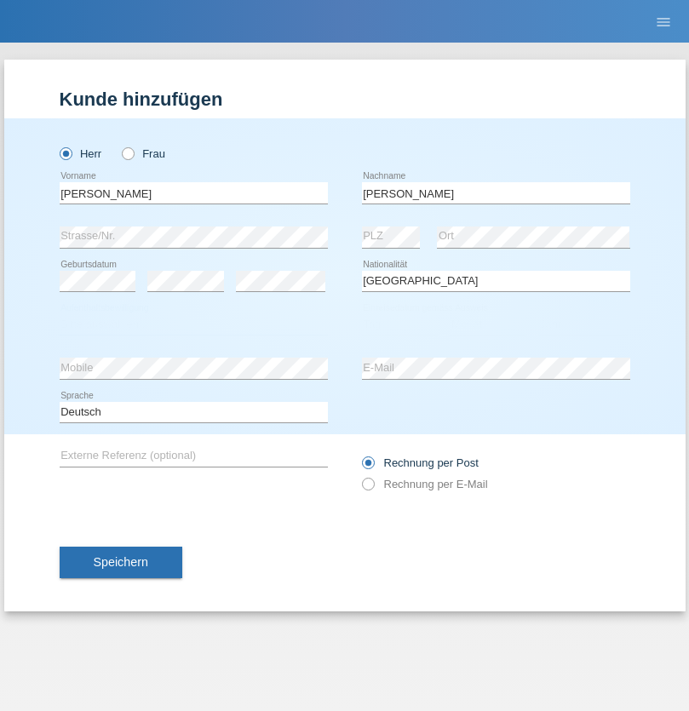
select select "C"
select select "23"
select select "08"
select select "2021"
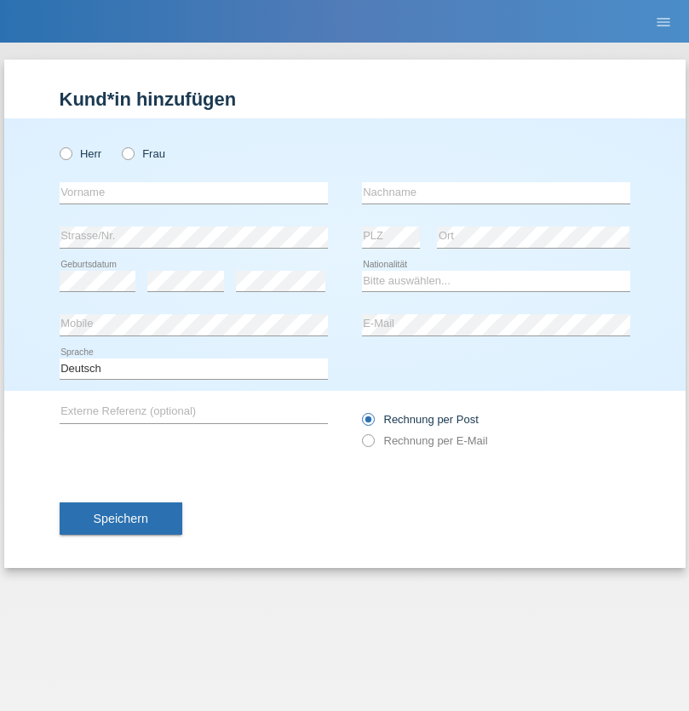
radio input "true"
click at [193, 192] on input "text" at bounding box center [194, 192] width 268 height 21
type input "Luca"
click at [495, 192] on input "text" at bounding box center [496, 192] width 268 height 21
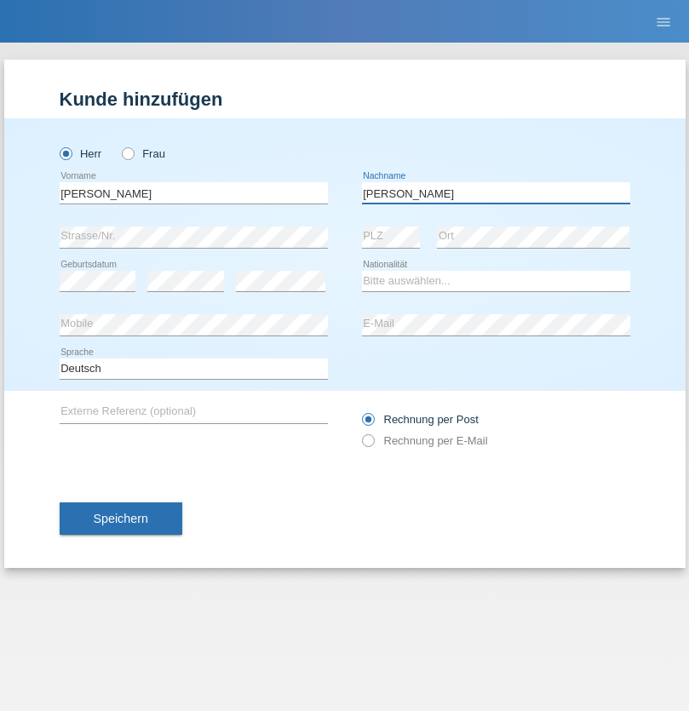
type input "Meier"
select select "CH"
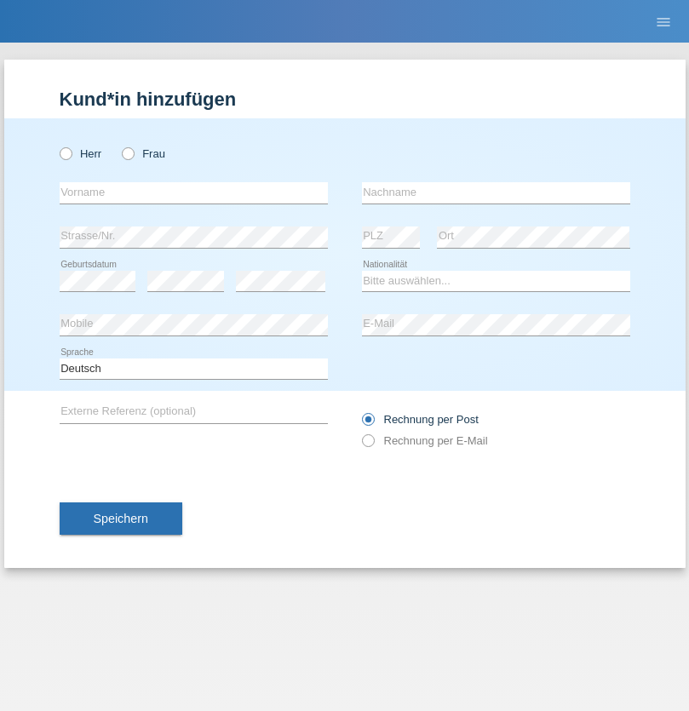
radio input "true"
click at [193, 192] on input "text" at bounding box center [194, 192] width 268 height 21
type input "Szilvia"
click at [495, 192] on input "text" at bounding box center [496, 192] width 268 height 21
type input "Olakh"
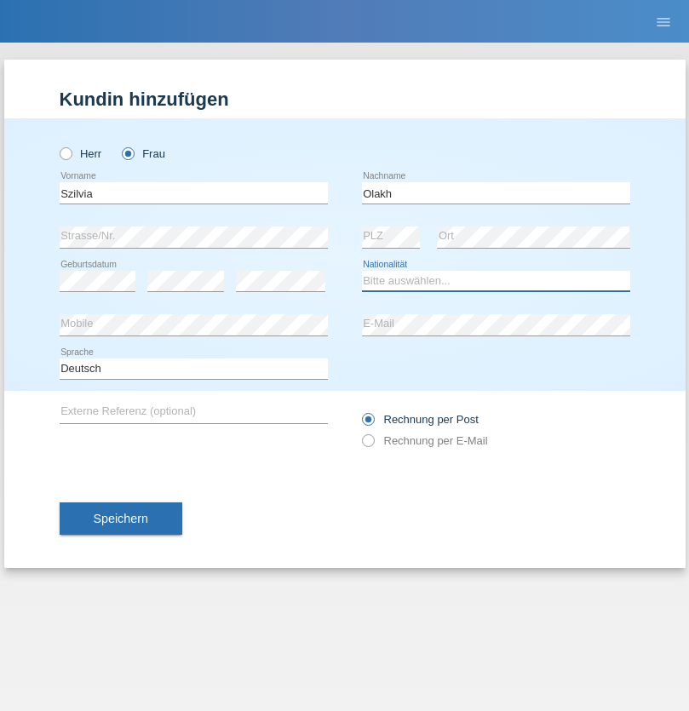
select select "UA"
select select "C"
select select "16"
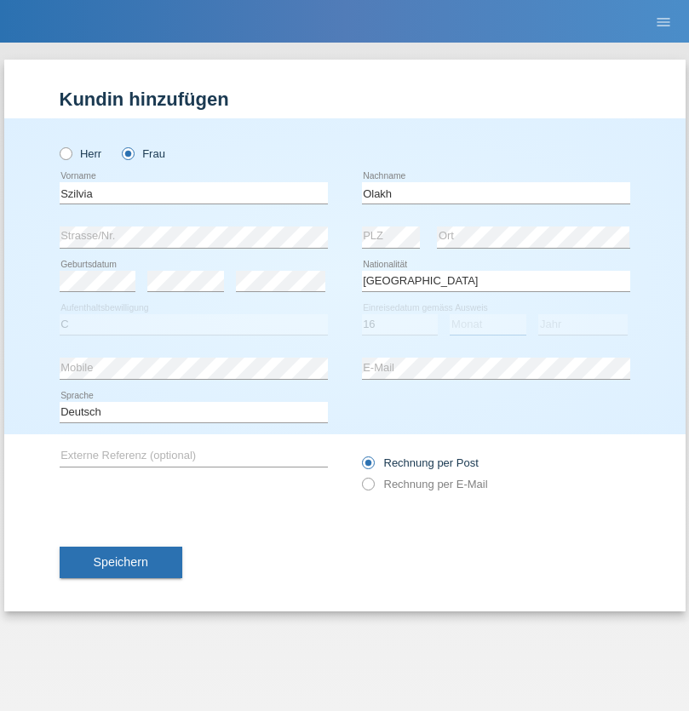
select select "09"
select select "2021"
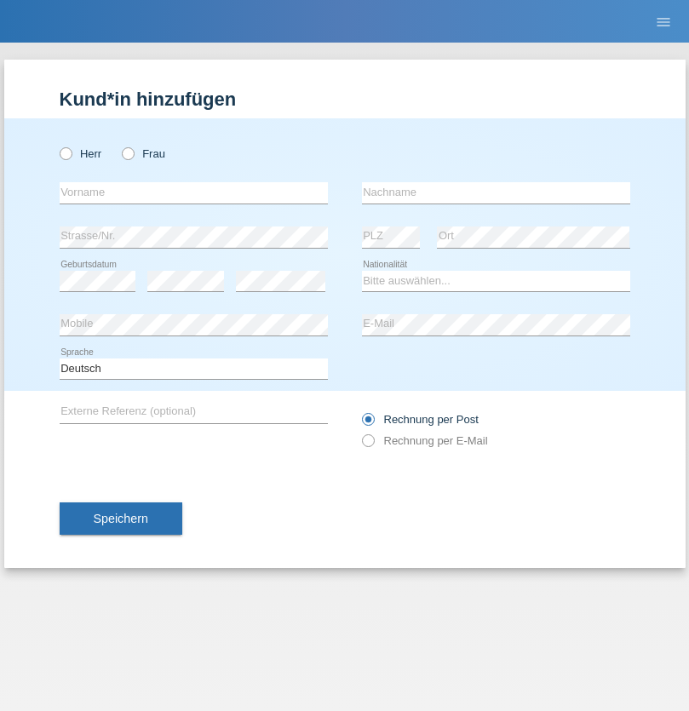
radio input "true"
click at [193, 192] on input "text" at bounding box center [194, 192] width 268 height 21
type input "Asrit"
click at [495, 192] on input "text" at bounding box center [496, 192] width 268 height 21
type input "Kupa"
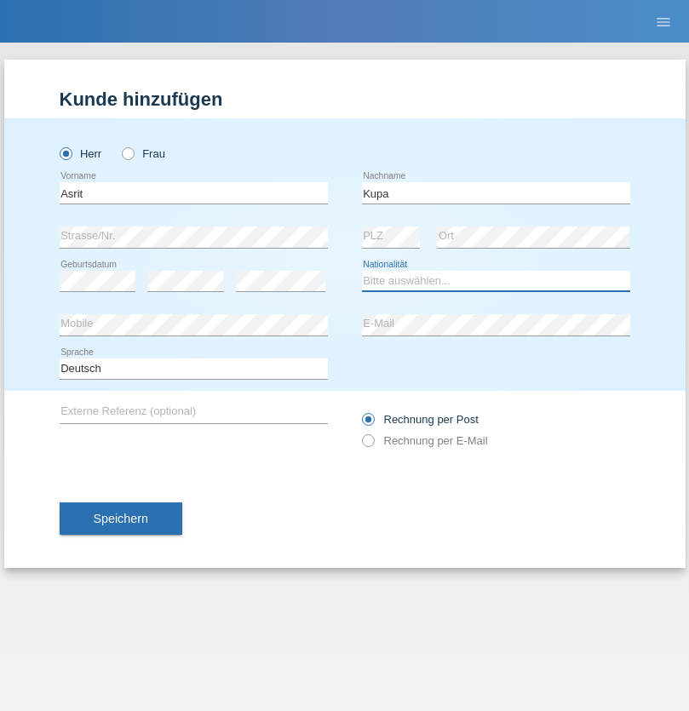
select select "MK"
select select "C"
select select "27"
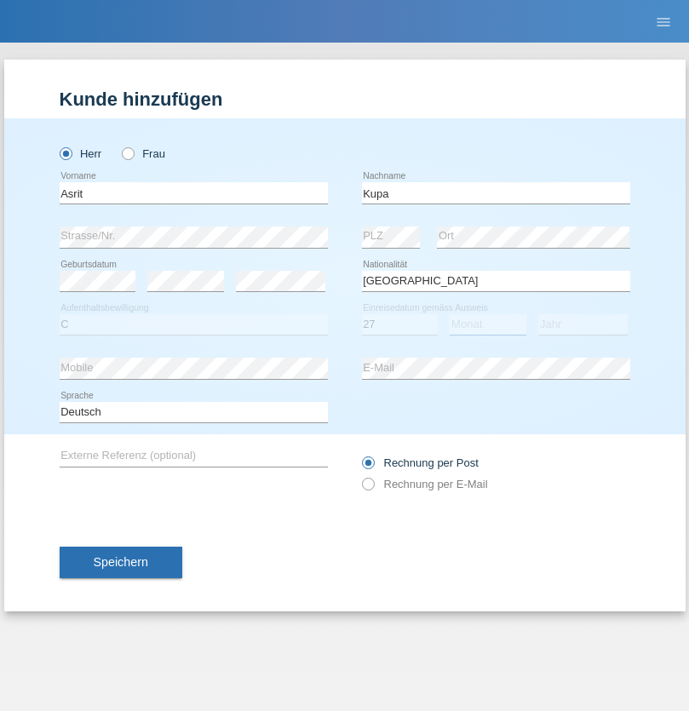
select select "05"
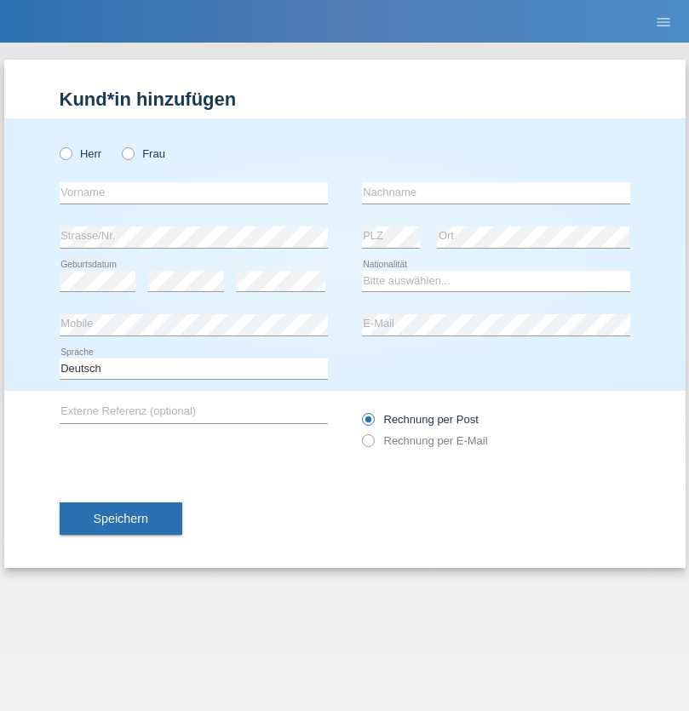
radio input "true"
click at [193, 192] on input "text" at bounding box center [194, 192] width 268 height 21
type input "[PERSON_NAME]"
click at [495, 192] on input "text" at bounding box center [496, 192] width 268 height 21
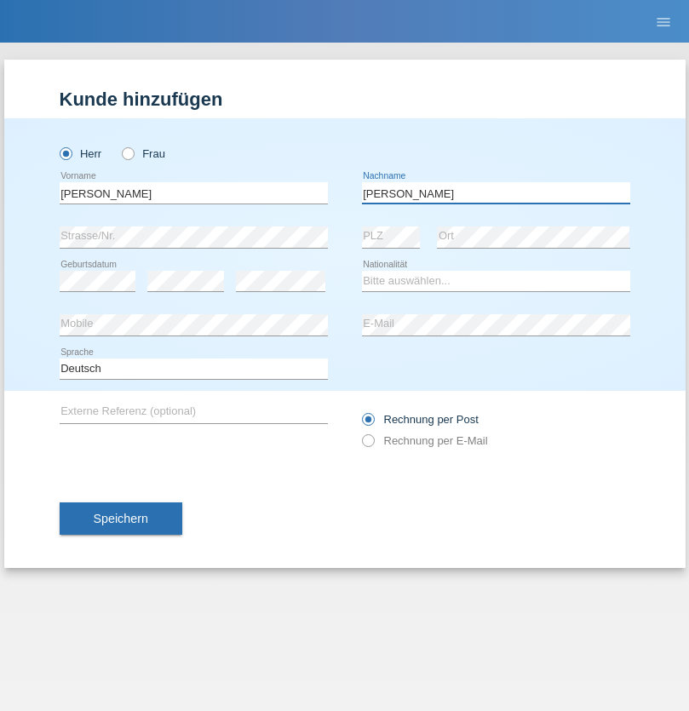
type input "[PERSON_NAME]"
select select "SY"
select select "C"
select select "16"
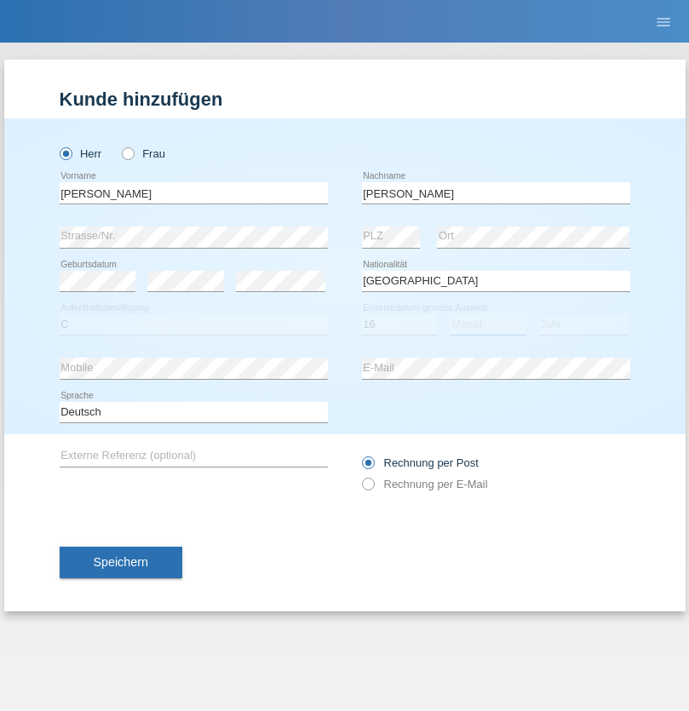
select select "09"
select select "2021"
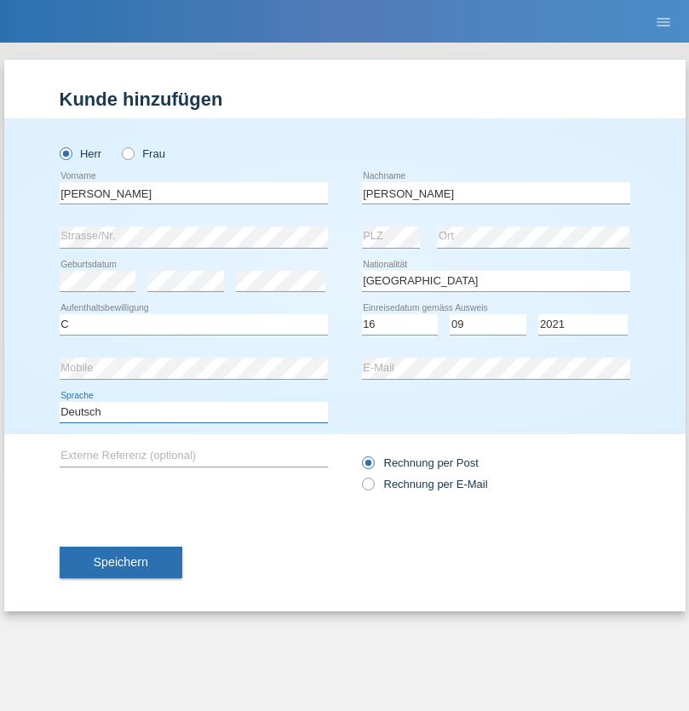
select select "en"
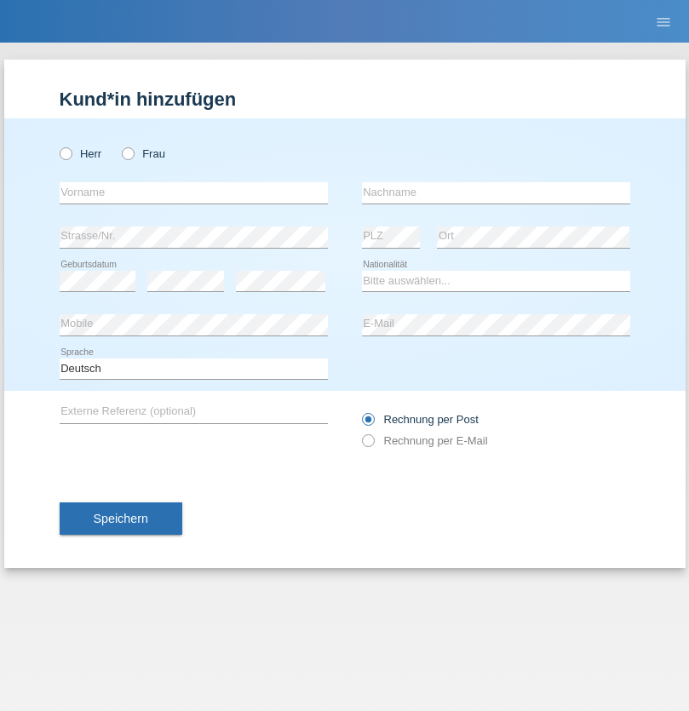
radio input "true"
select select "CH"
radio input "true"
click at [193, 192] on input "text" at bounding box center [194, 192] width 268 height 21
type input "Katarina"
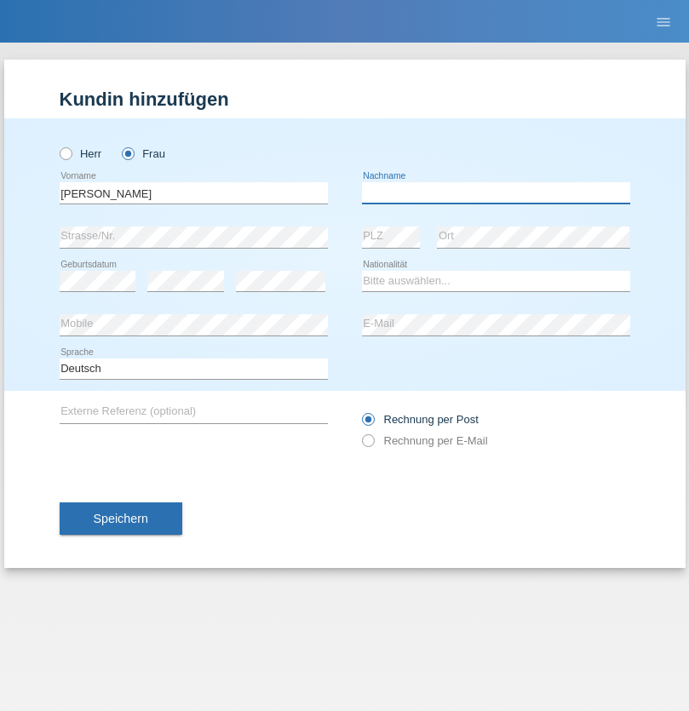
click at [495, 192] on input "text" at bounding box center [496, 192] width 268 height 21
type input "Bacic"
select select "CH"
